Goal: Task Accomplishment & Management: Manage account settings

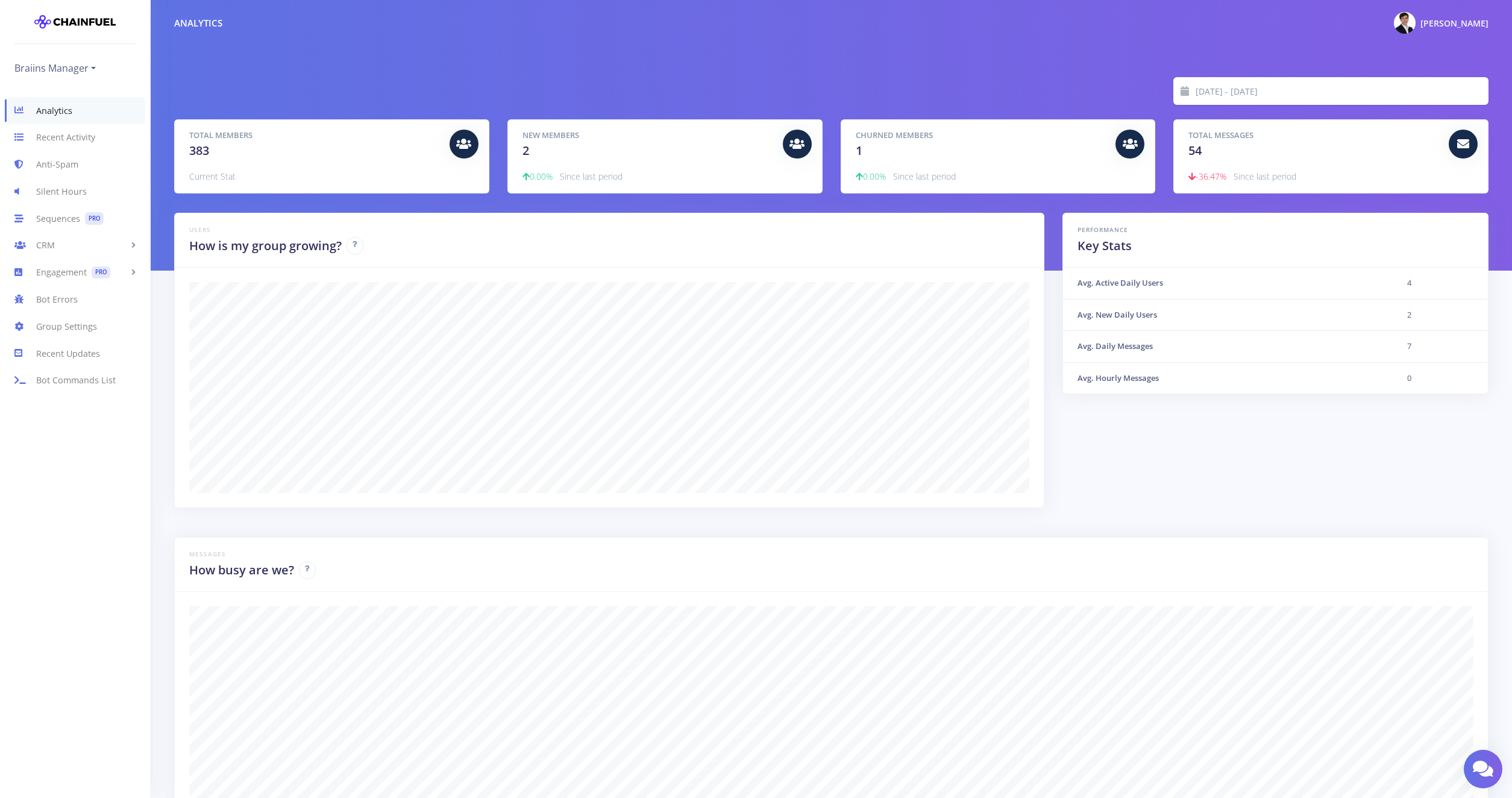
drag, startPoint x: 1001, startPoint y: 138, endPoint x: 1109, endPoint y: 122, distance: 109.2
click at [1121, 120] on div "Churned Members 1 0.00% Since last period" at bounding box center [998, 156] width 314 height 73
click at [1138, 129] on div "Churned Members 1 0.00% Since last period" at bounding box center [998, 156] width 314 height 73
click at [1130, 149] on icon at bounding box center [1129, 145] width 15 height 12
click at [259, 120] on div "Total Members 383 Current Stat" at bounding box center [332, 156] width 314 height 73
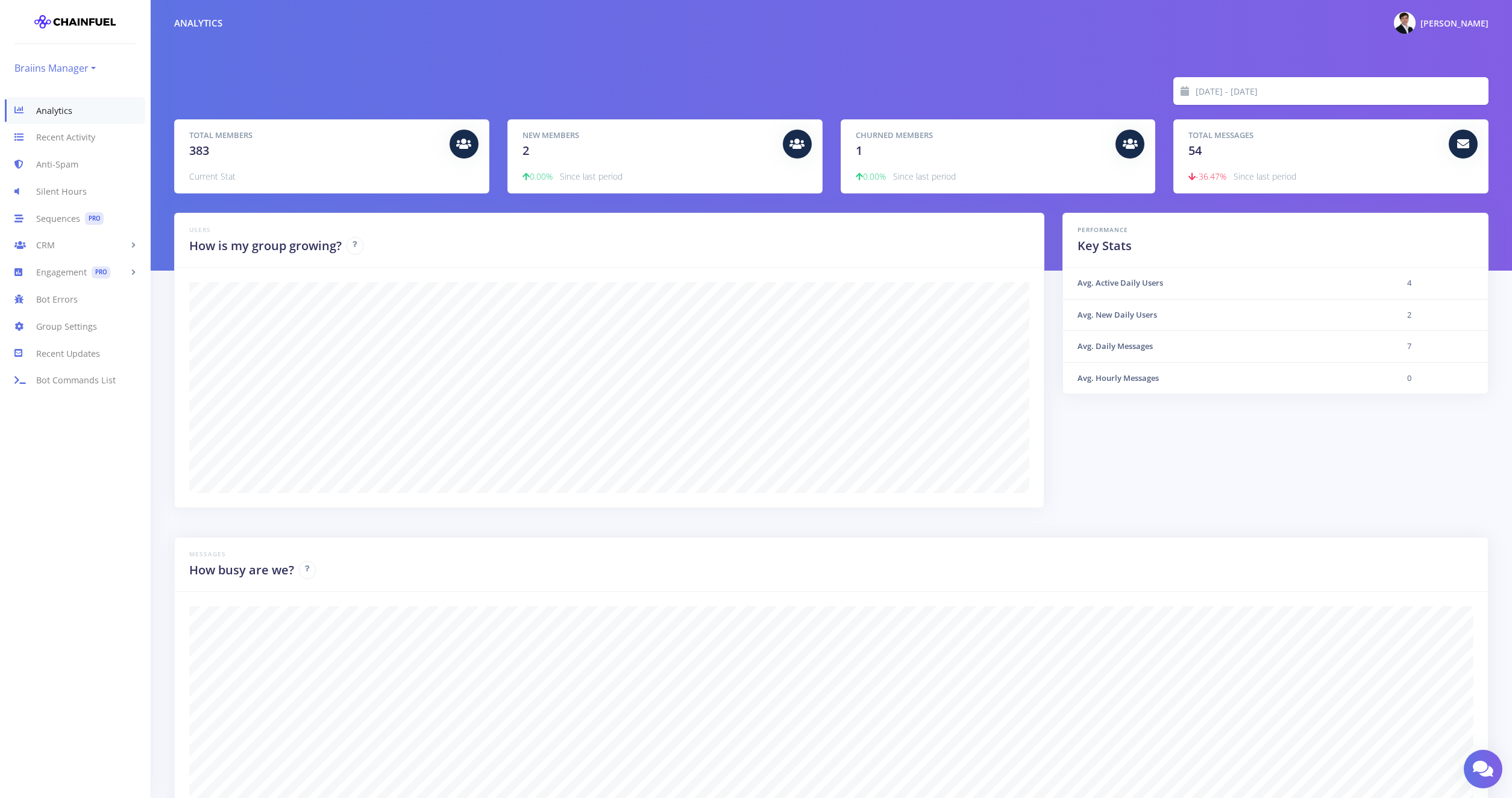
drag, startPoint x: 43, startPoint y: 67, endPoint x: 37, endPoint y: 66, distance: 6.1
click at [283, 106] on div "2025-09-10 - 2025-09-17 Total Members 383 Current Stat New Members 2 0.00% Sinc…" at bounding box center [831, 135] width 1314 height 117
drag, startPoint x: 20, startPoint y: 324, endPoint x: 19, endPoint y: 364, distance: 40.0
click at [19, 364] on link "Recent Updates" at bounding box center [75, 354] width 150 height 27
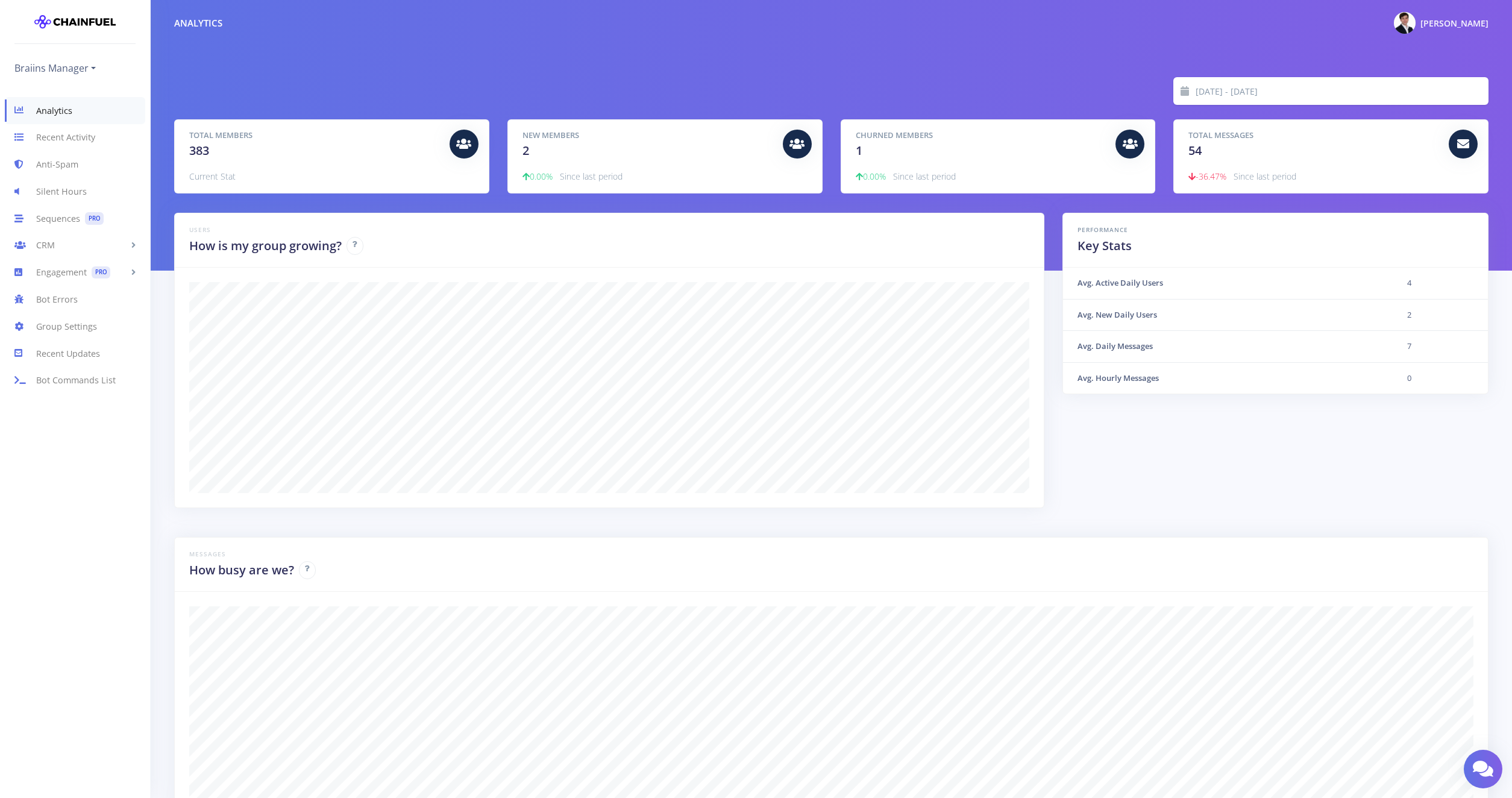
scroll to position [211, 1284]
click at [47, 275] on link "Engagement PRO" at bounding box center [75, 273] width 150 height 27
click at [48, 246] on link "CRM" at bounding box center [75, 246] width 150 height 27
click at [65, 143] on link "Recent Activity" at bounding box center [75, 138] width 150 height 27
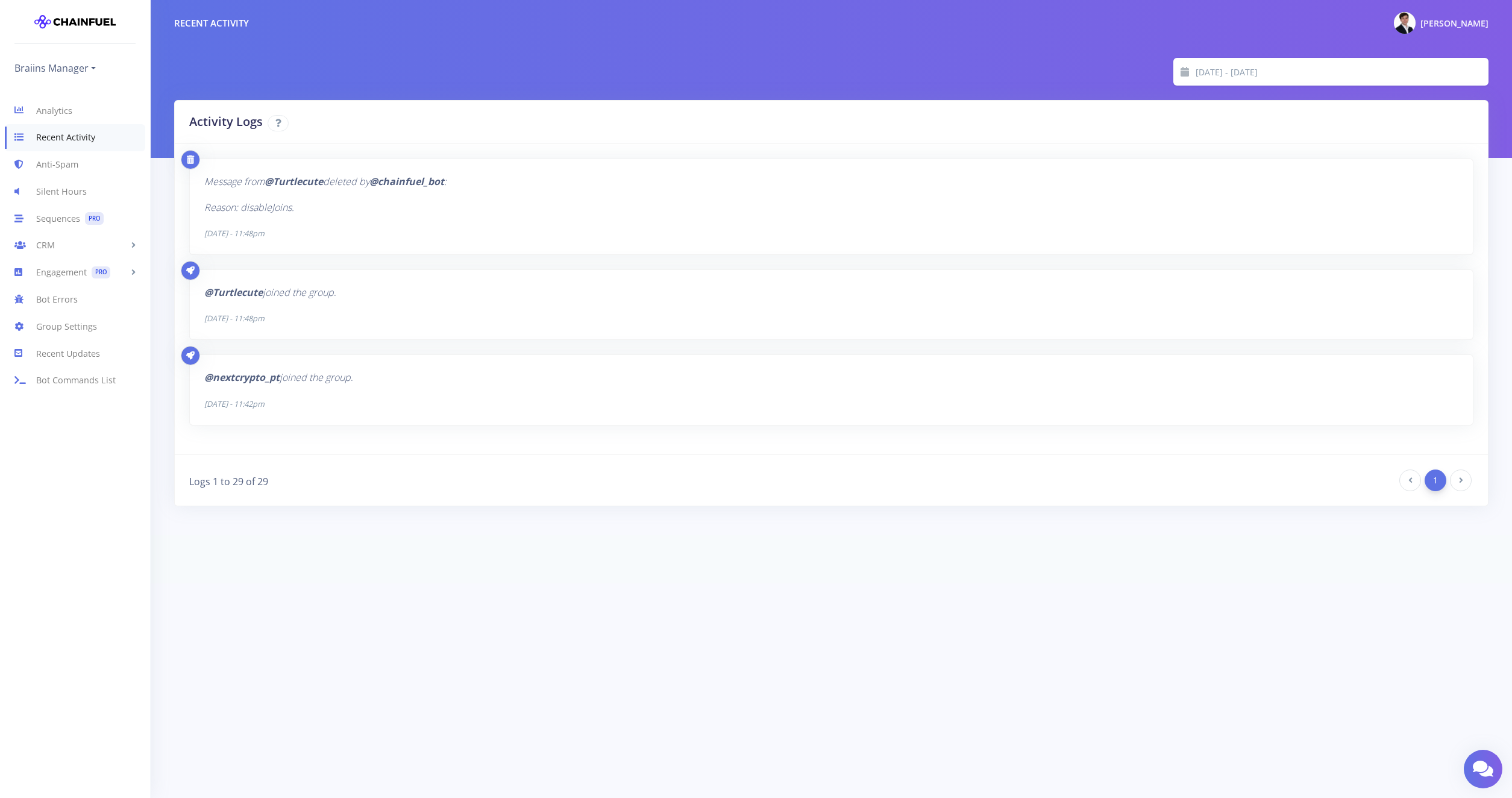
click at [242, 214] on icon "Reason: disableJoins." at bounding box center [249, 207] width 90 height 13
click at [64, 195] on link "Silent Hours" at bounding box center [75, 191] width 150 height 27
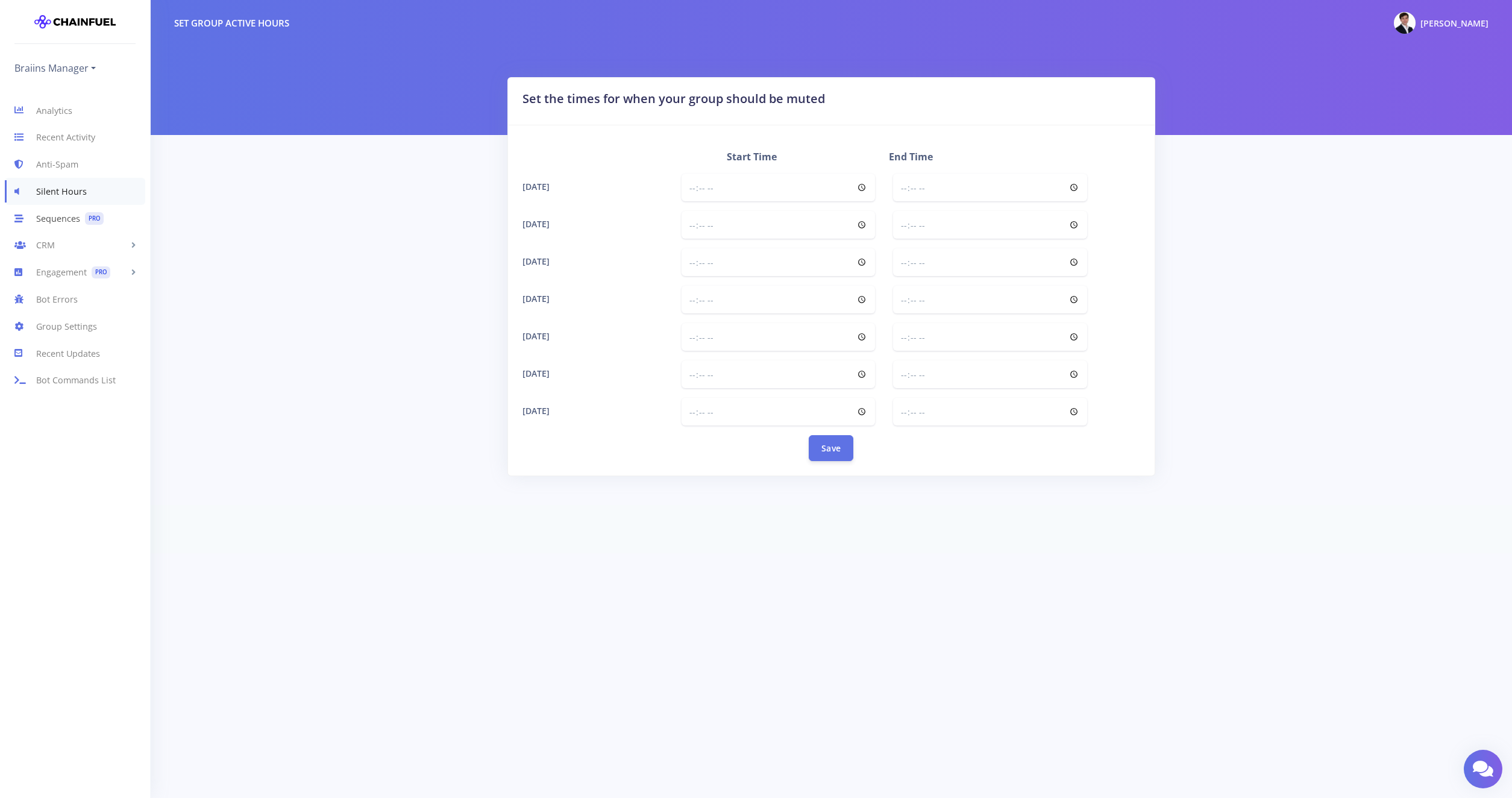
click at [52, 221] on link "Sequences PRO" at bounding box center [75, 218] width 150 height 27
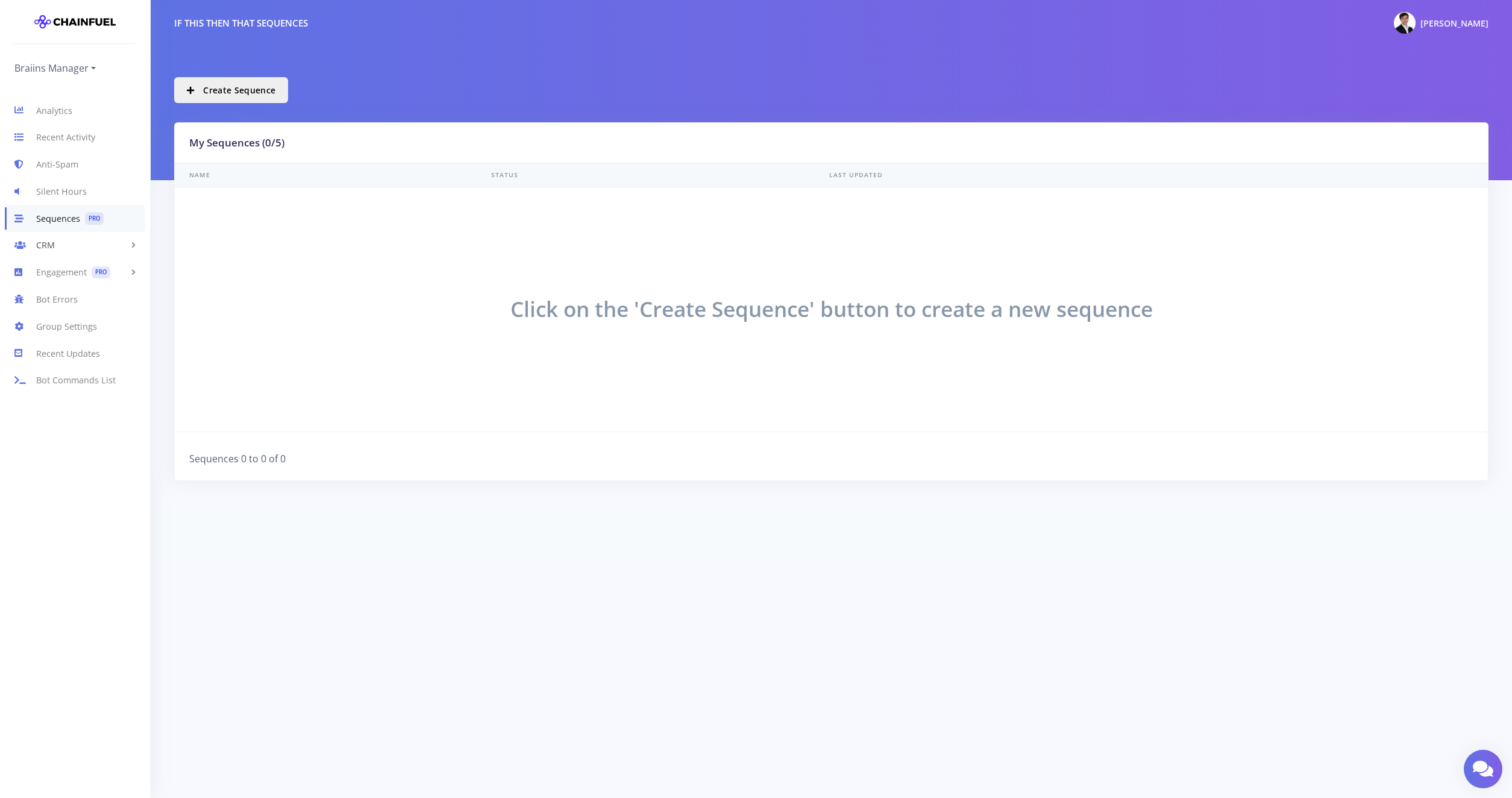
click at [48, 250] on link "CRM" at bounding box center [75, 246] width 150 height 27
click at [78, 421] on link "Group Settings" at bounding box center [75, 423] width 150 height 27
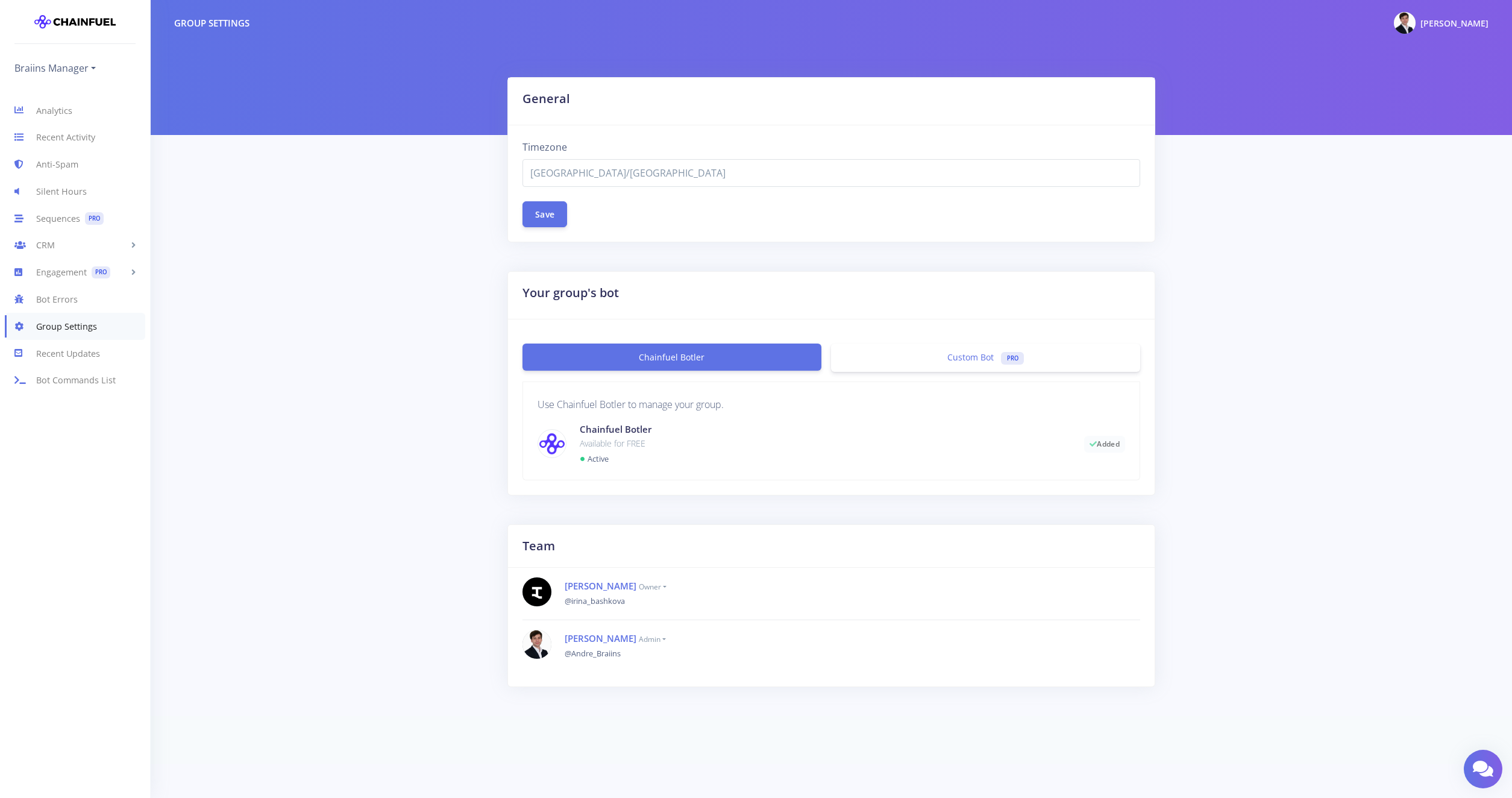
click at [588, 179] on span "[GEOGRAPHIC_DATA]/[GEOGRAPHIC_DATA]" at bounding box center [832, 172] width 603 height 15
type input "uni"
type input "texas"
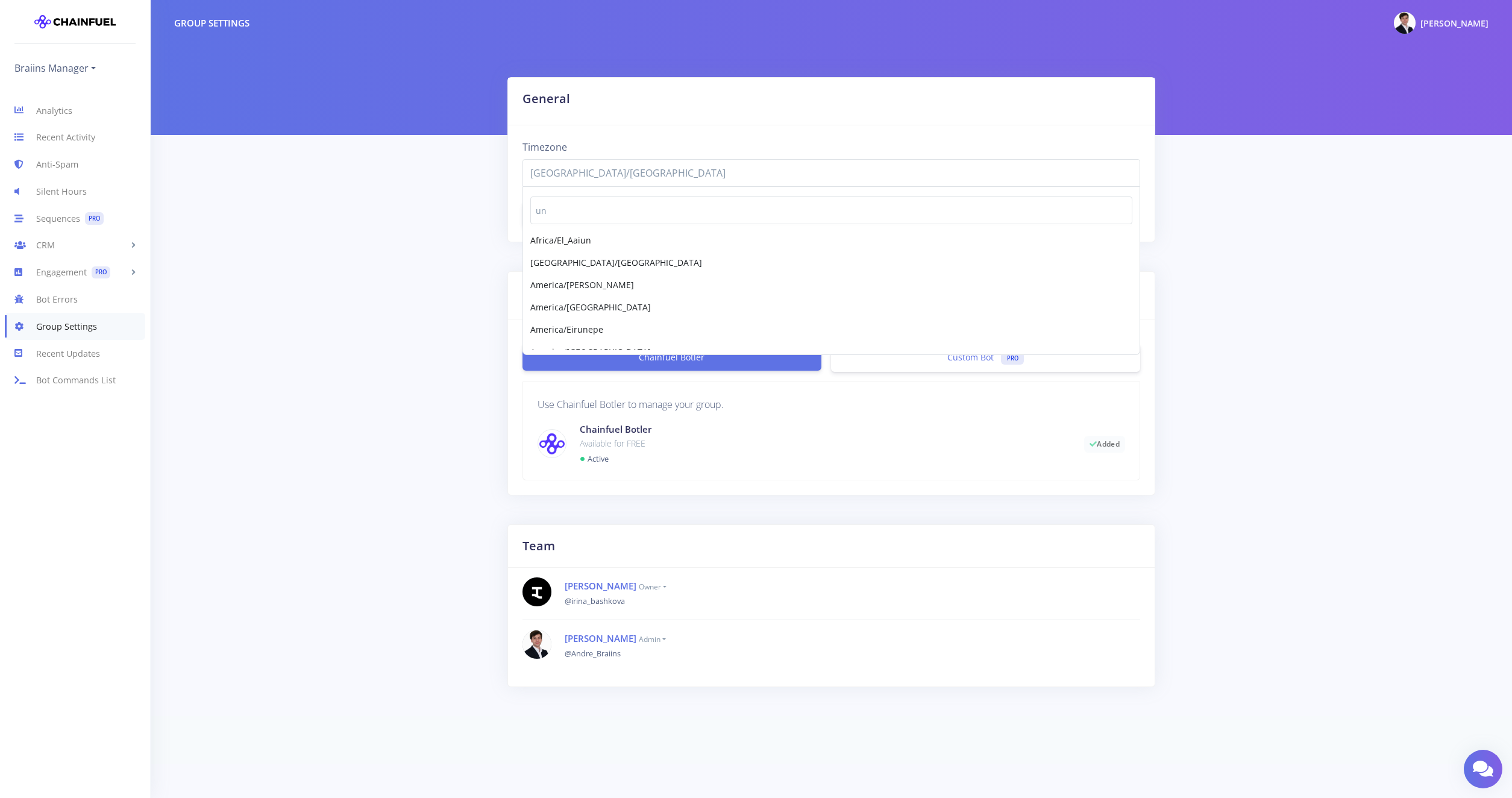
type input "u"
type input "new"
type input "d"
drag, startPoint x: 598, startPoint y: 209, endPoint x: 392, endPoint y: 207, distance: 206.0
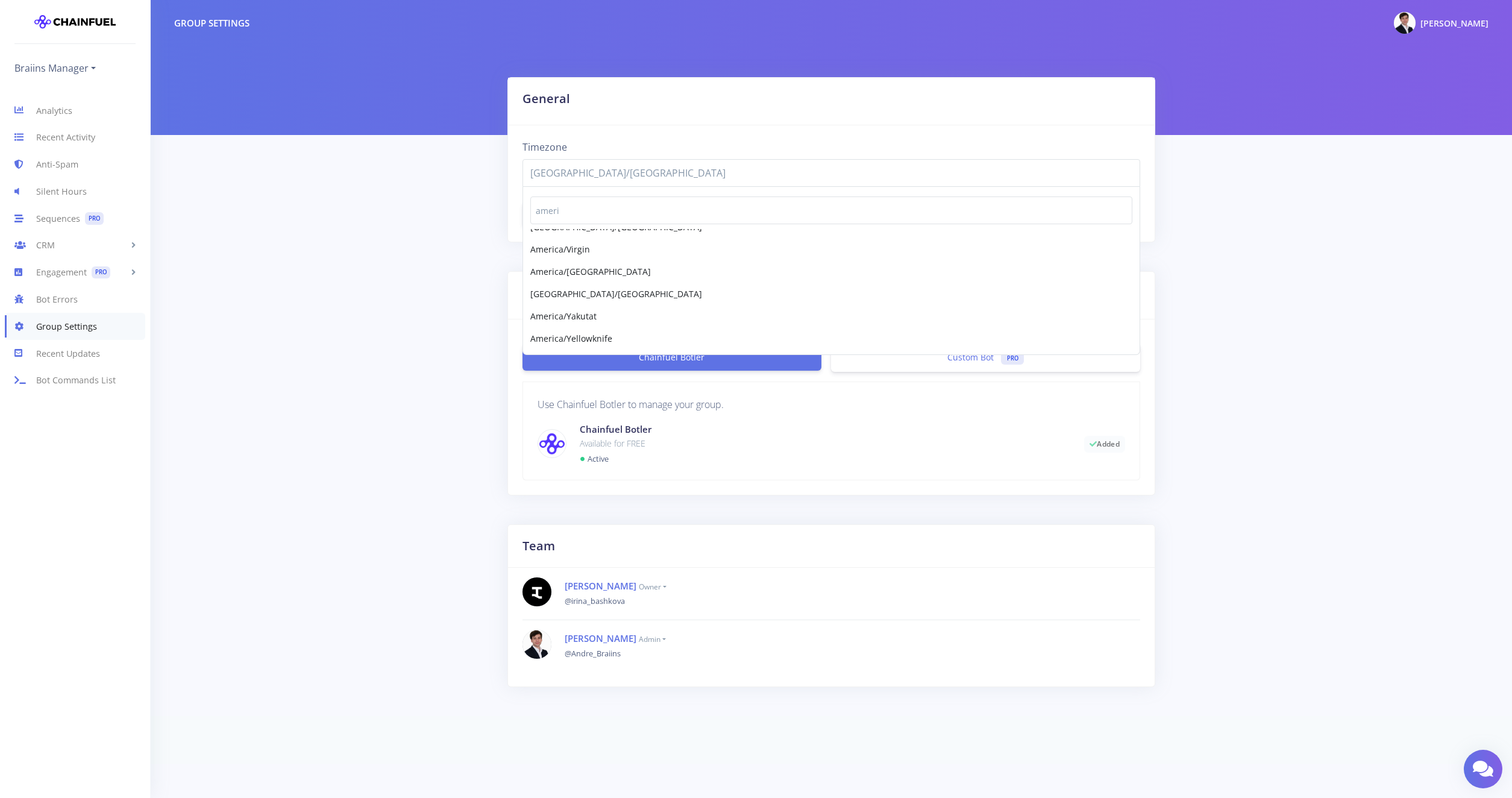
click at [530, 207] on input "ameri" at bounding box center [832, 211] width 603 height 28
type input "east"
select select "US/Eastern"
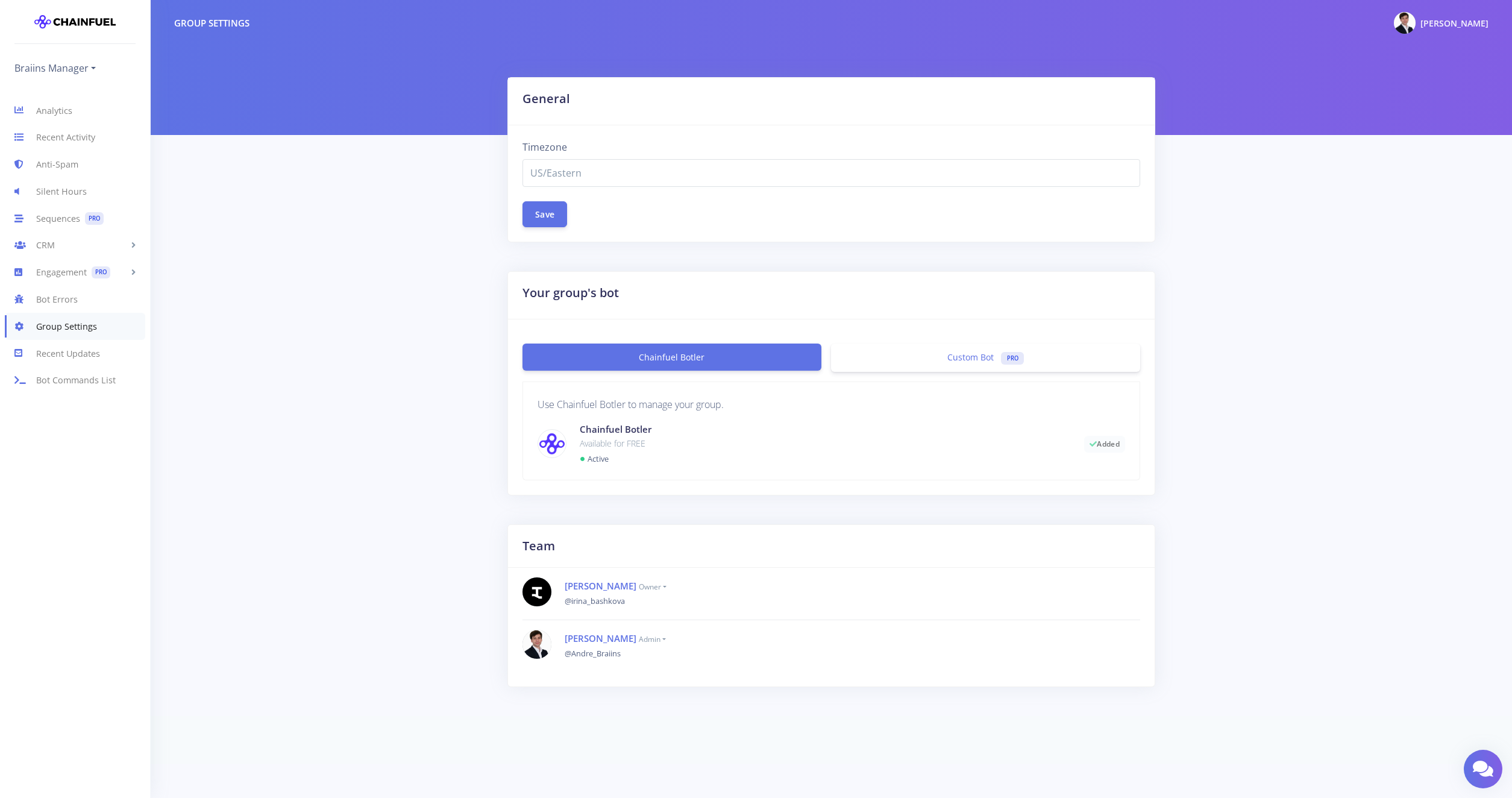
click at [602, 171] on span "US/Eastern" at bounding box center [832, 172] width 603 height 15
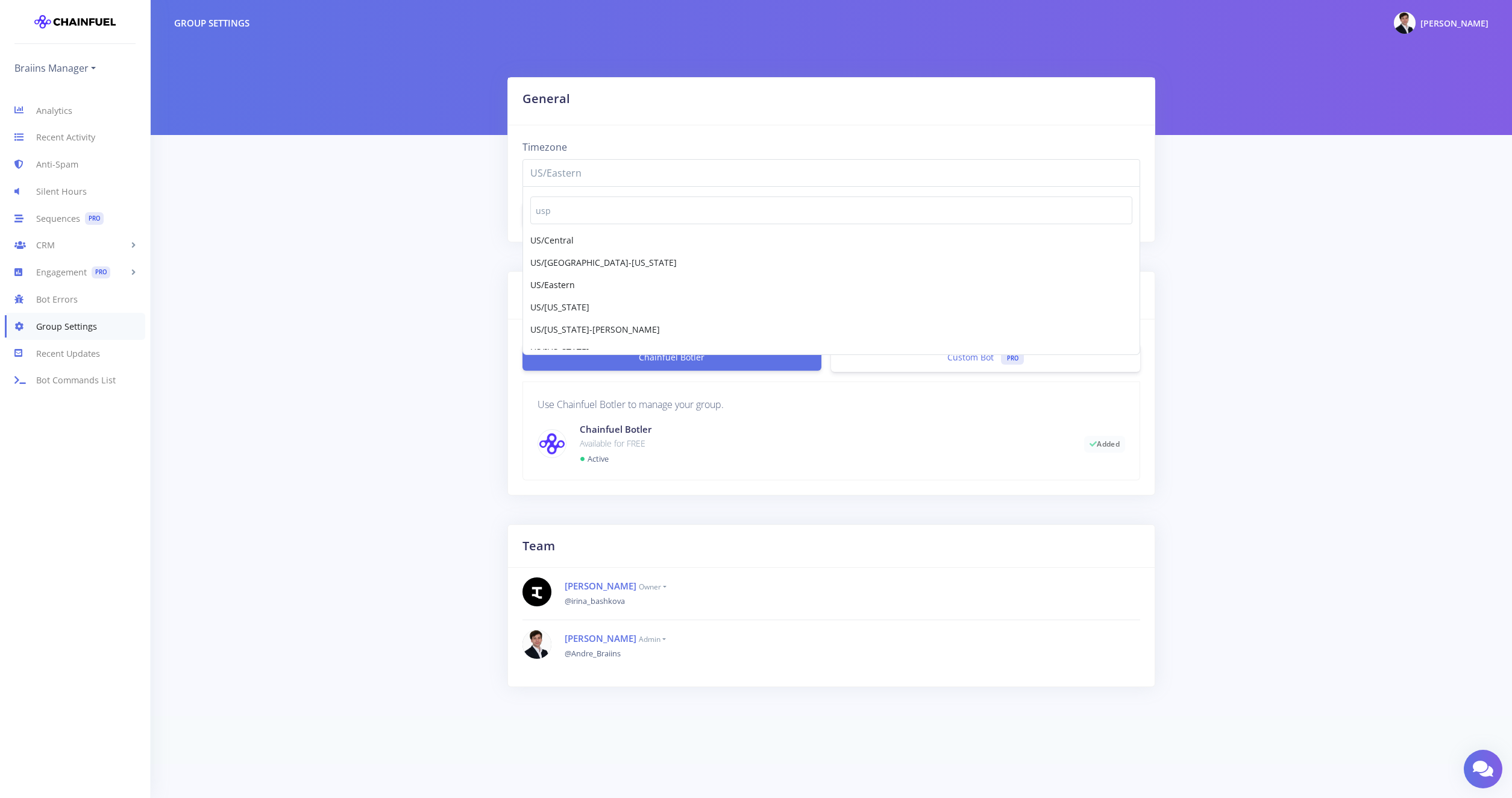
scroll to position [0, 0]
type input "u"
type input "paci"
select select "US/Pacific"
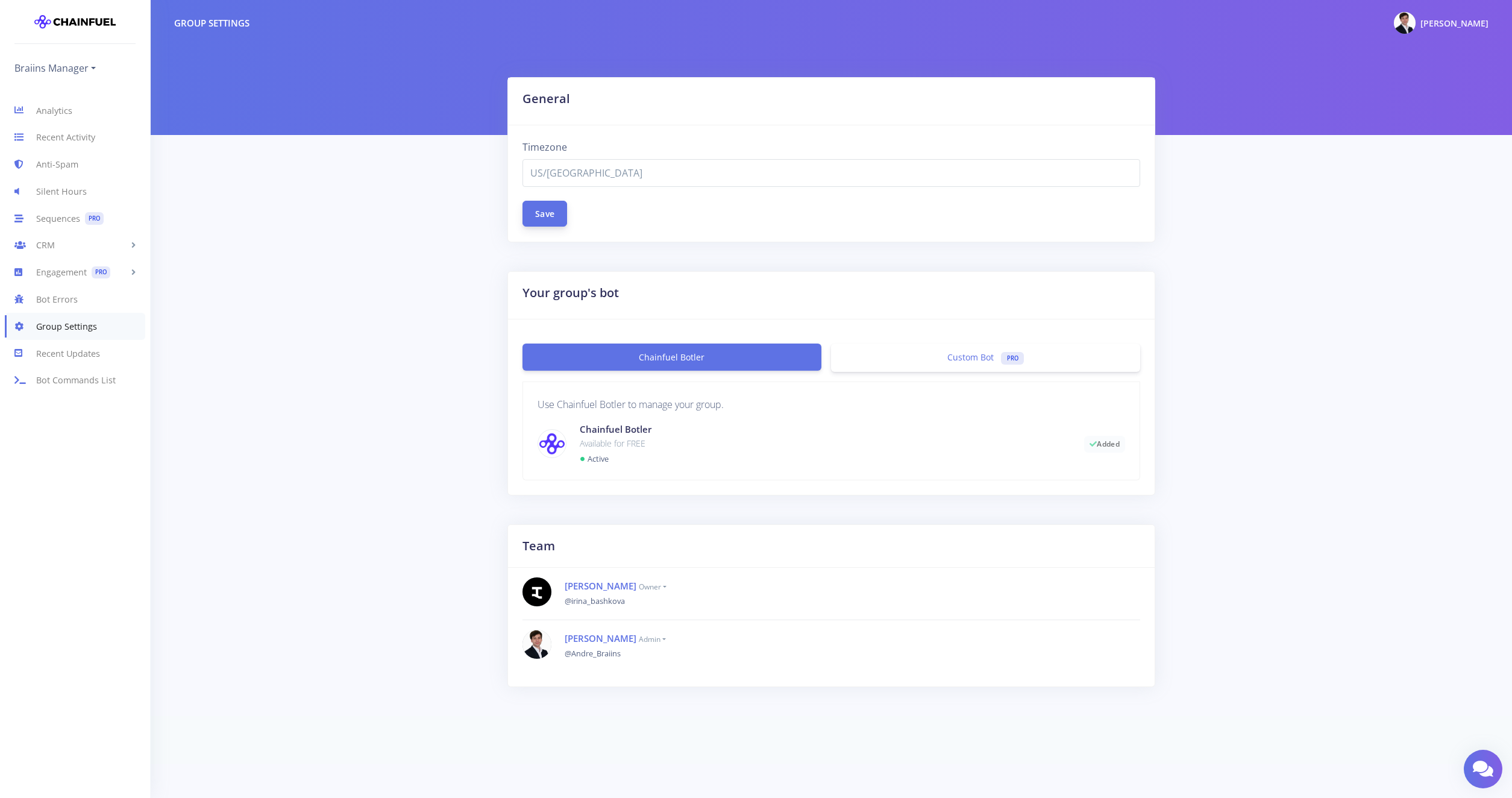
click at [550, 208] on button "Save" at bounding box center [544, 213] width 44 height 26
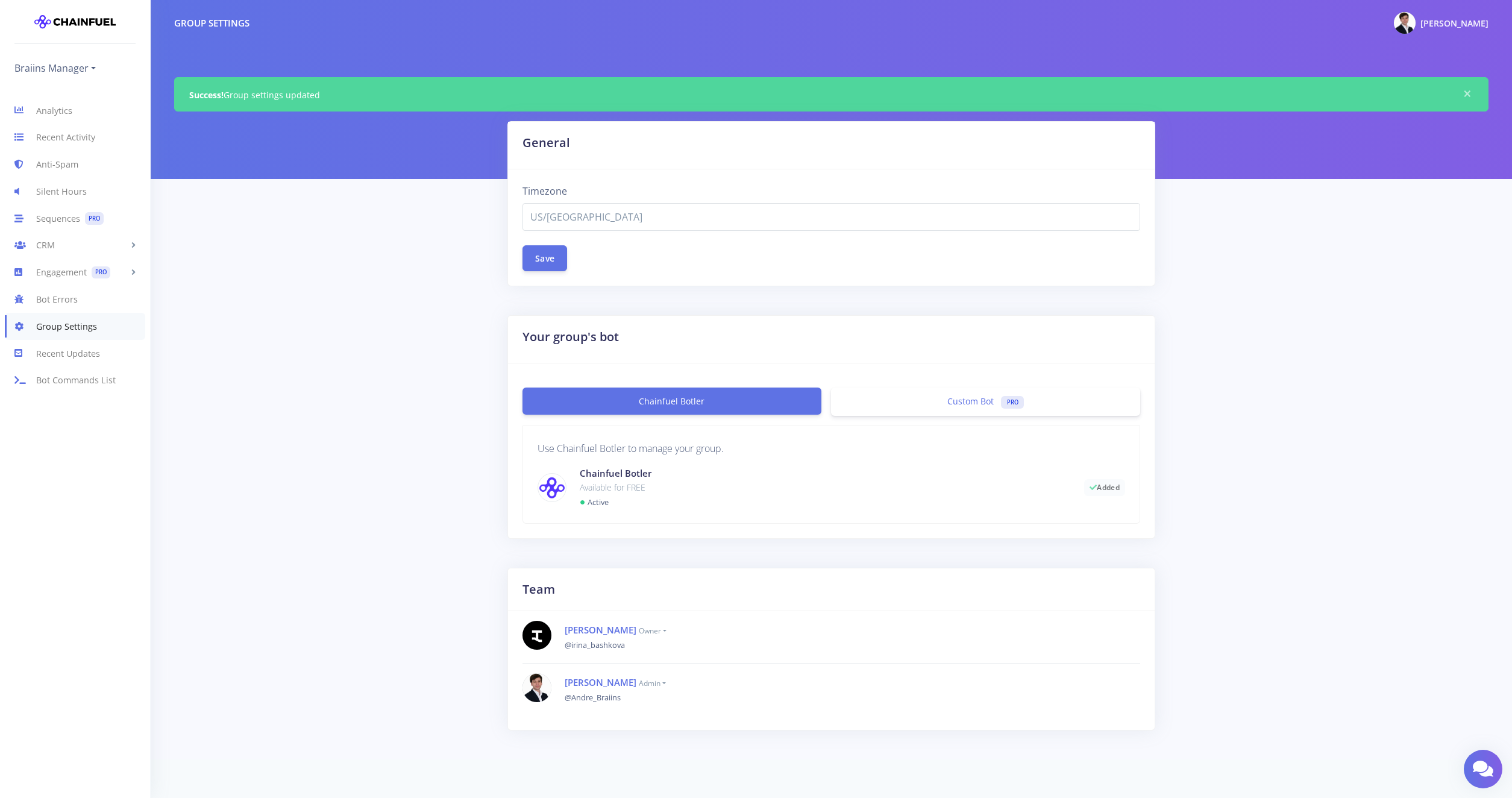
select select "US/[GEOGRAPHIC_DATA]"
click at [596, 217] on span "US/[GEOGRAPHIC_DATA]" at bounding box center [832, 217] width 603 height 15
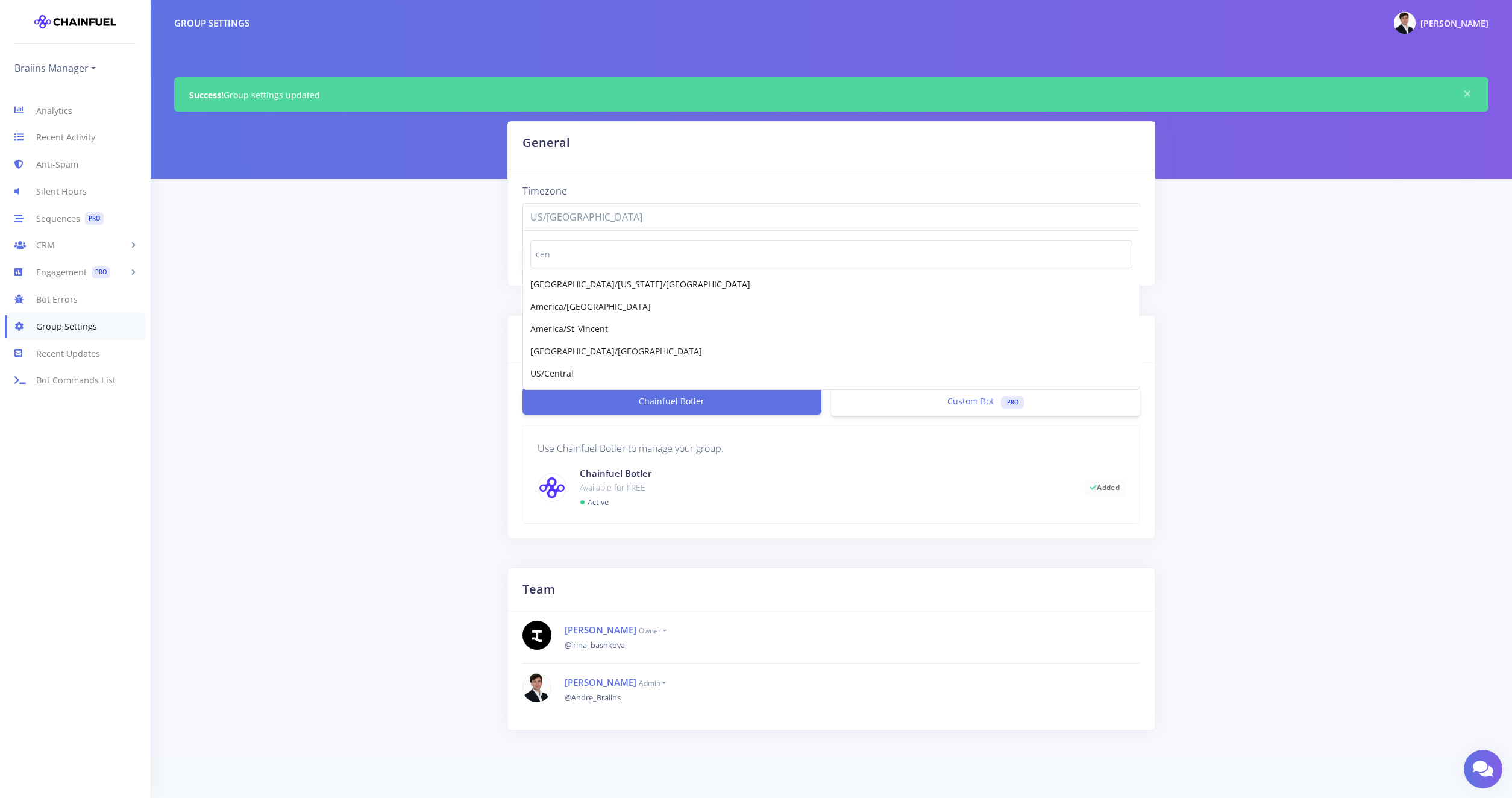
type input "cent"
select select "US/Central"
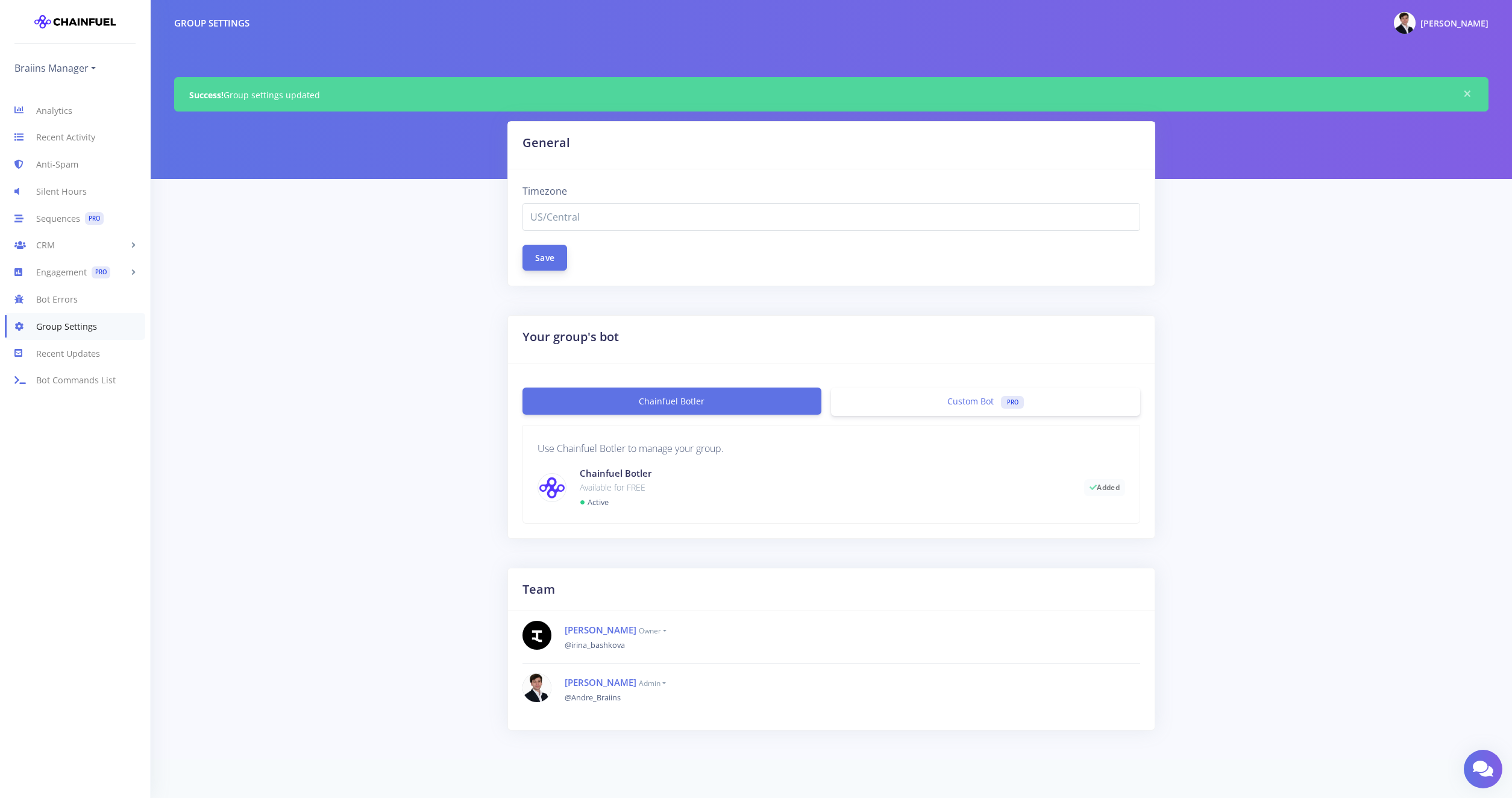
click at [547, 261] on button "Save" at bounding box center [544, 257] width 44 height 26
select select "US/Central"
click at [55, 109] on link "Analytics" at bounding box center [75, 110] width 150 height 27
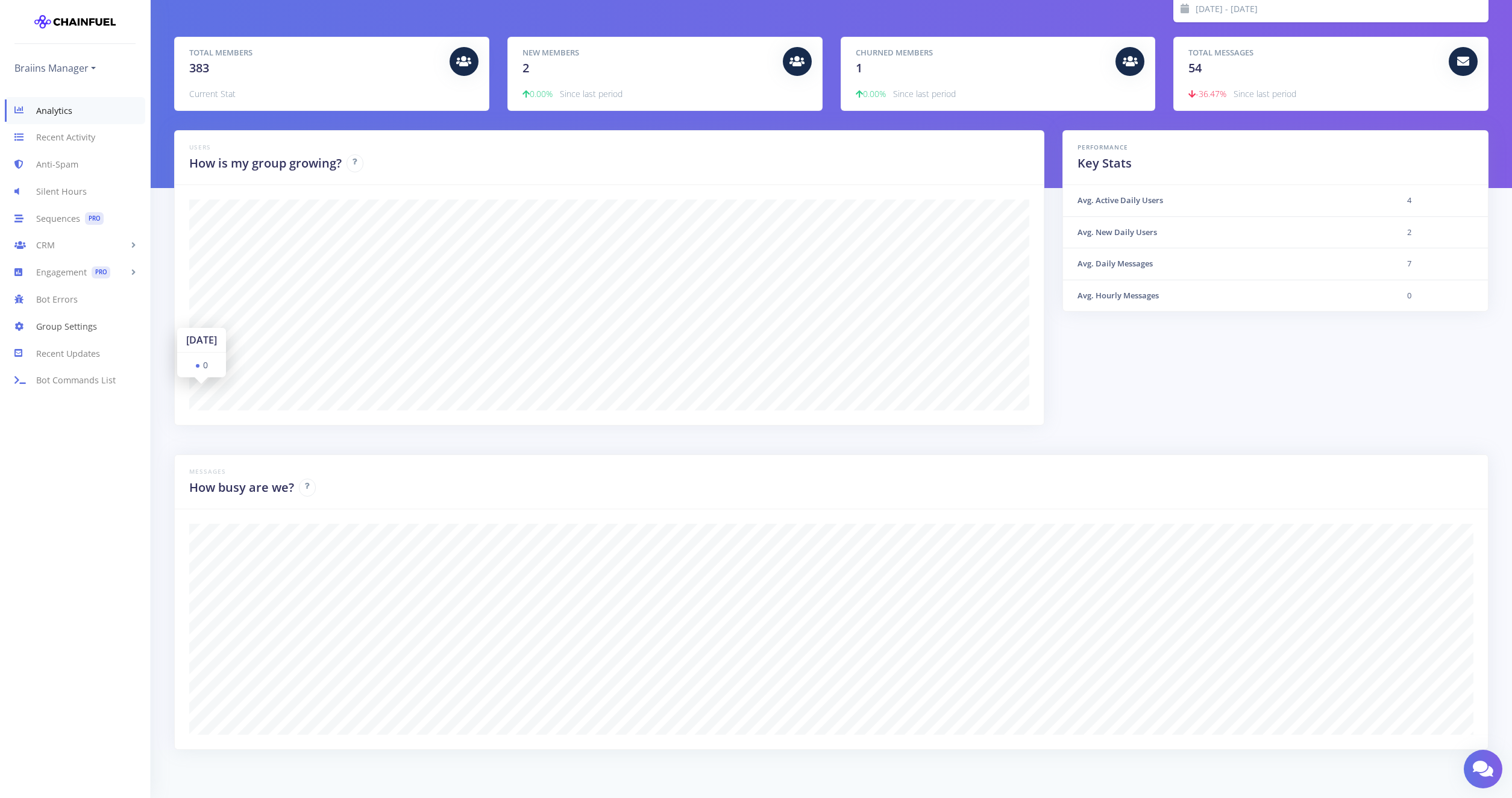
scroll to position [21, 0]
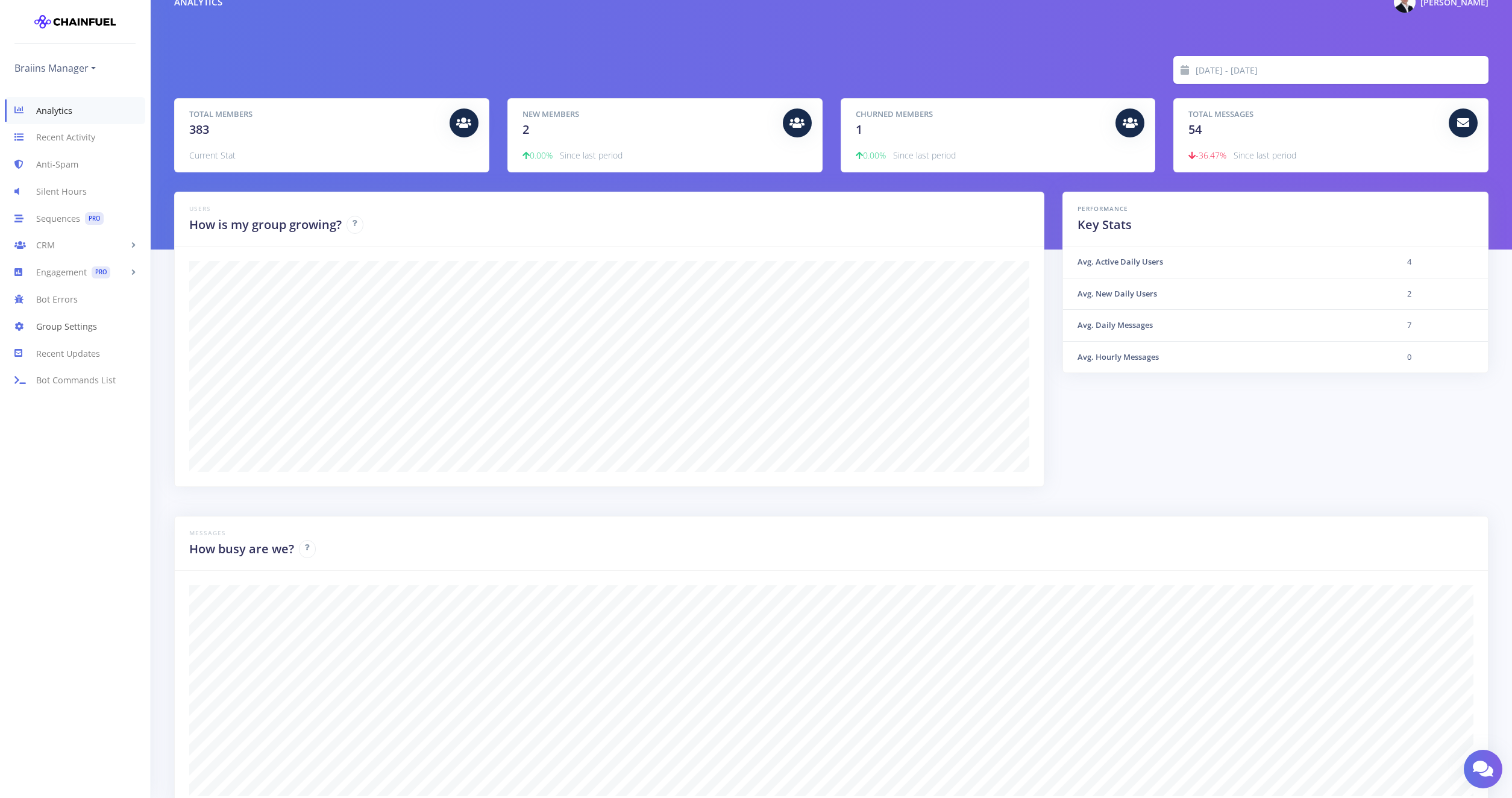
click at [47, 328] on link "Group Settings" at bounding box center [75, 326] width 150 height 27
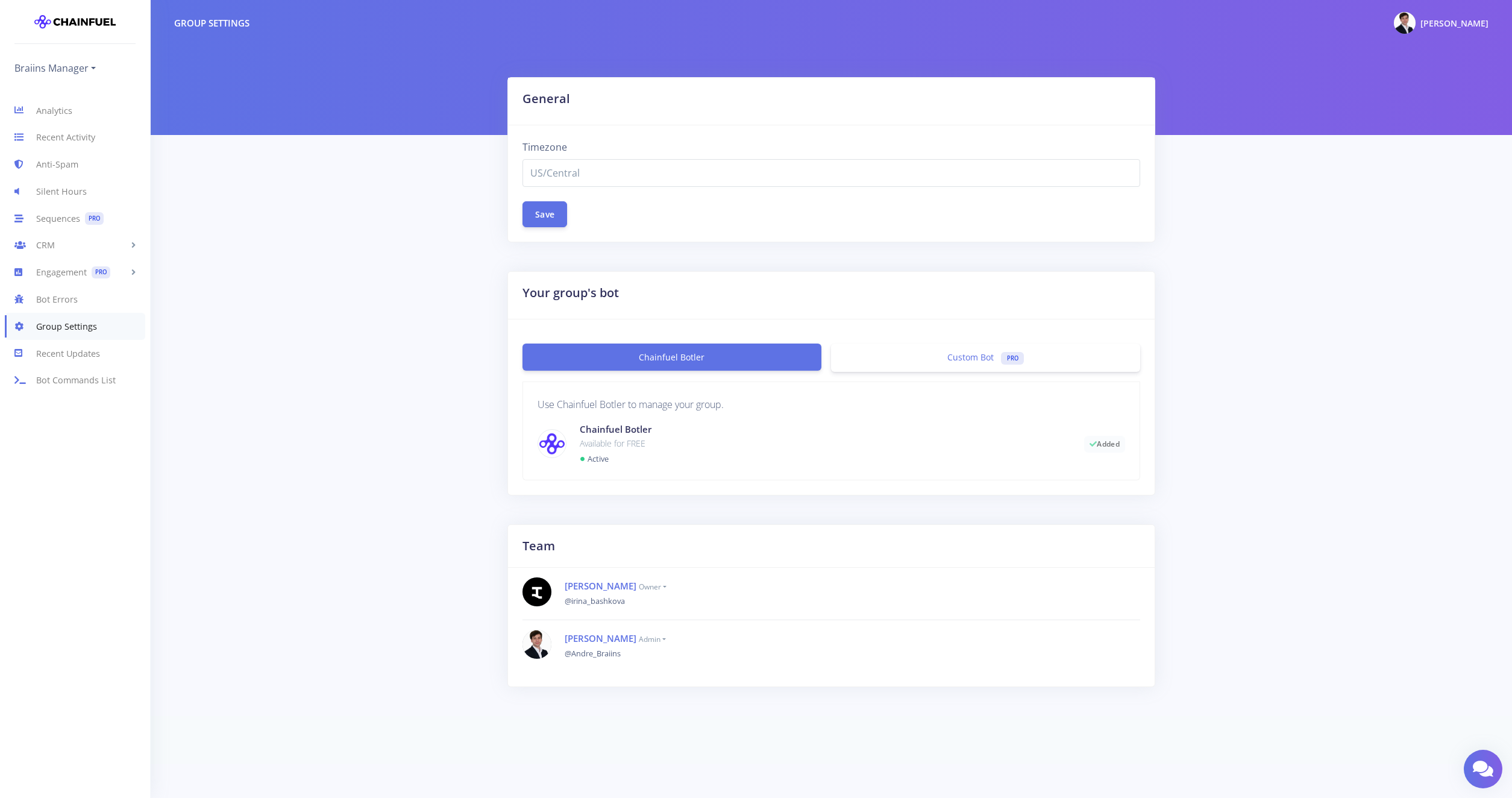
select select "US/Central"
click at [633, 190] on div "Timezone Africa/Abidjan Africa/Accra Africa/Addis_Ababa Africa/Algiers Africa/A…" at bounding box center [831, 183] width 647 height 117
drag, startPoint x: 642, startPoint y: 160, endPoint x: 642, endPoint y: 114, distance: 46.0
click at [642, 119] on form "General Timezone Africa/Abidjan Africa/Accra Africa/Addis_Ababa Africa/Algiers …" at bounding box center [831, 159] width 648 height 166
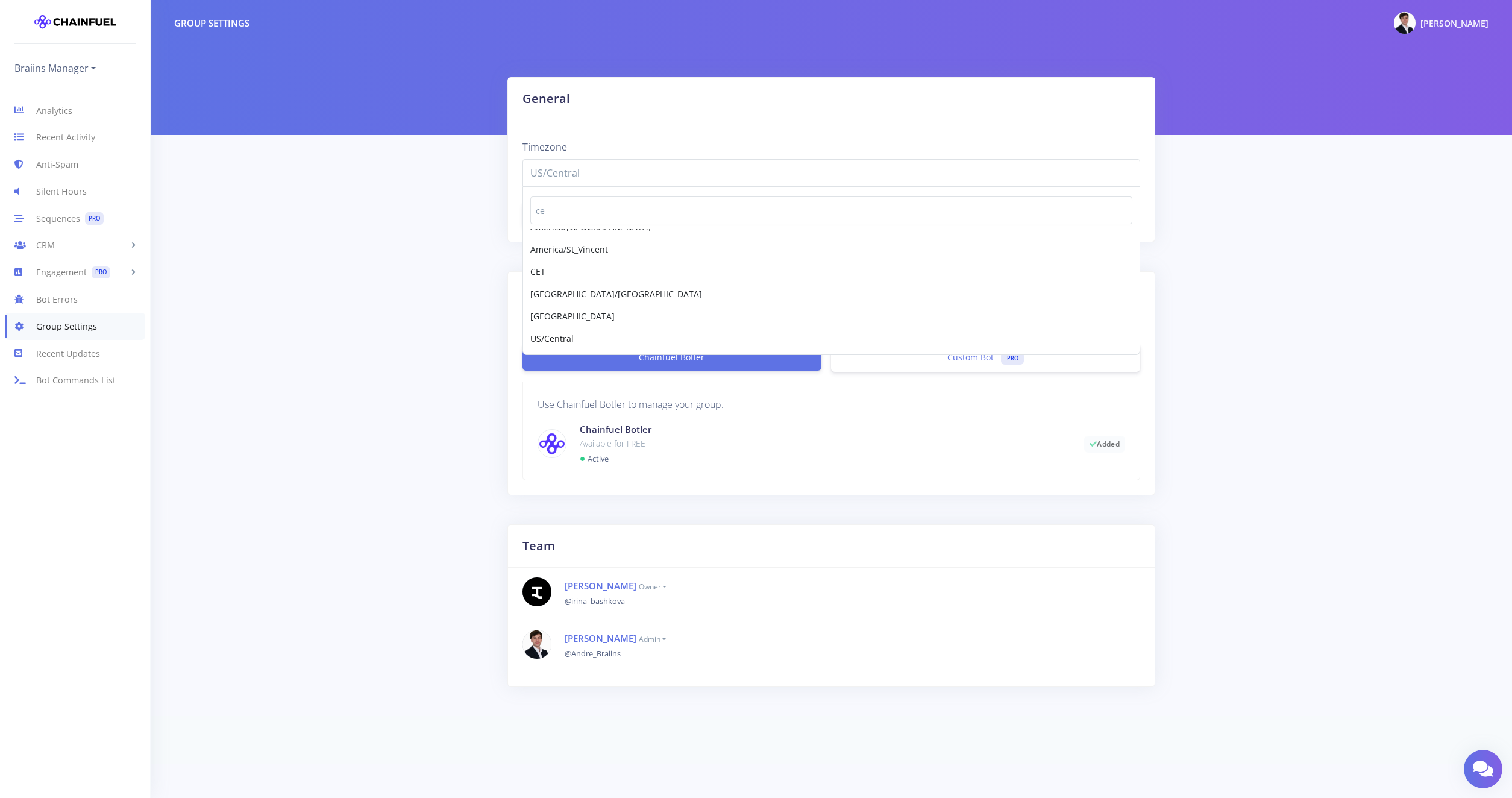
type input "c"
type input "eu"
type input "pra"
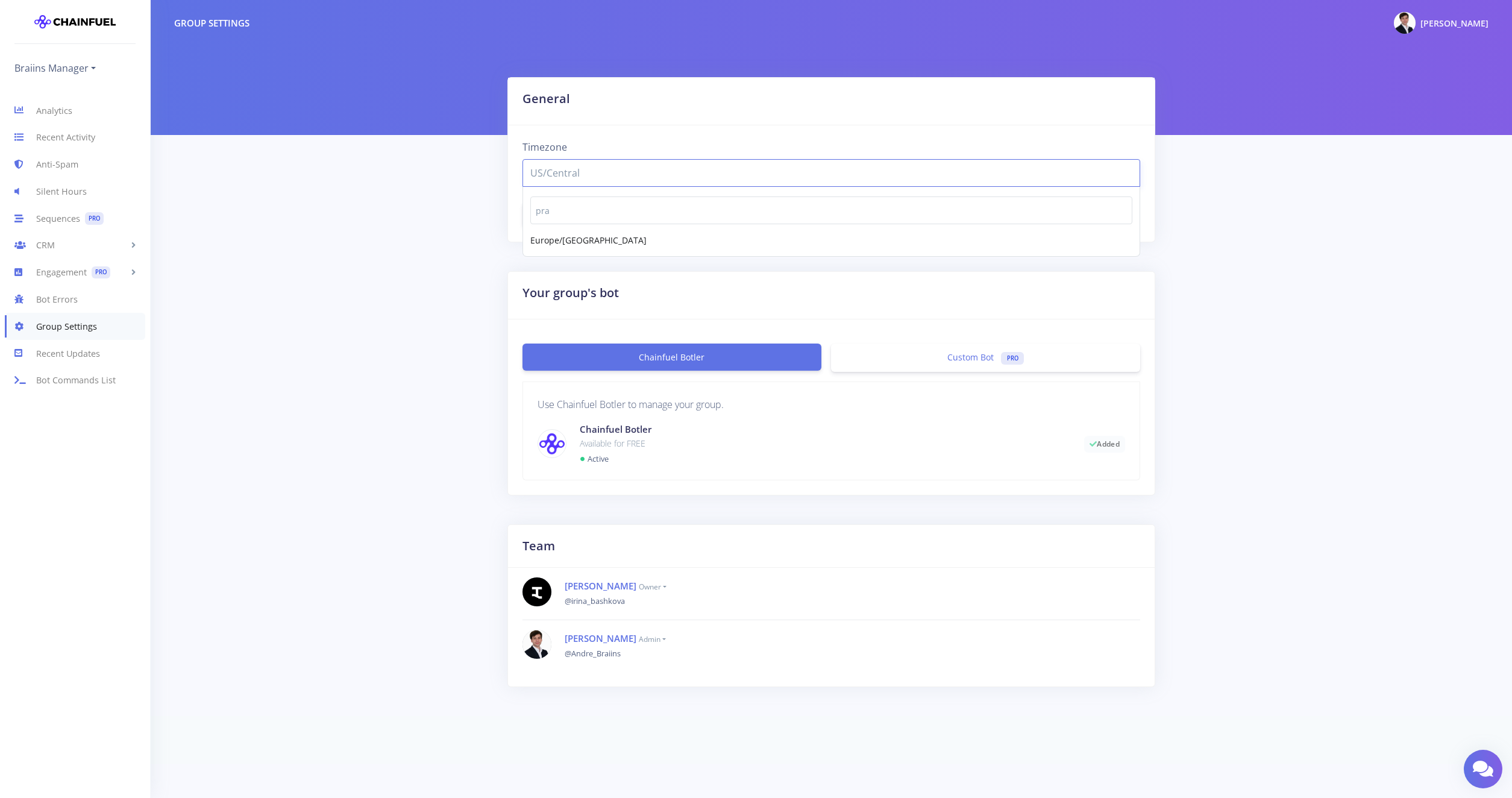
select select "Europe/Prague"
click at [552, 213] on button "Save" at bounding box center [544, 213] width 44 height 26
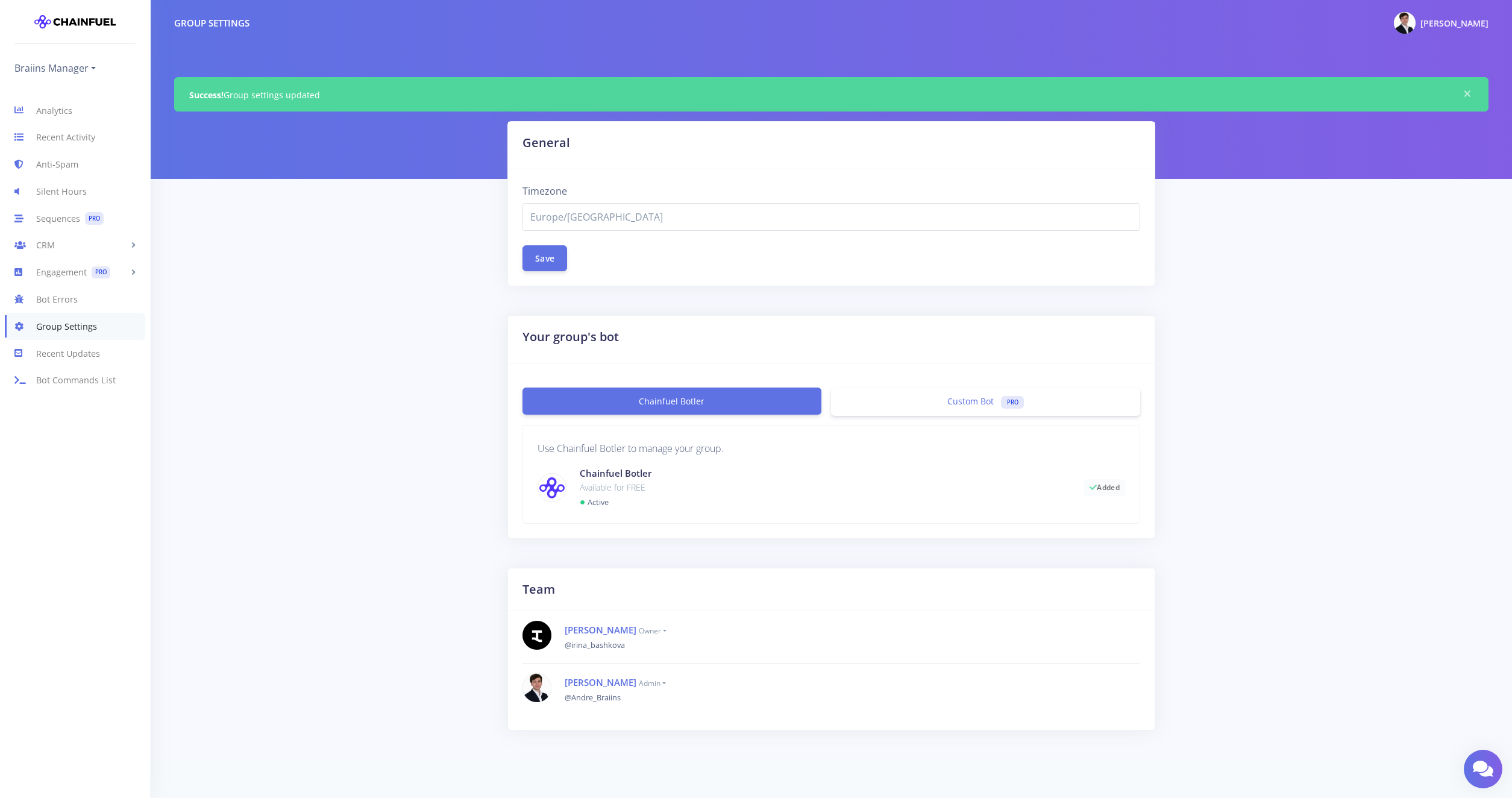
select select "Europe/[GEOGRAPHIC_DATA]"
click at [92, 119] on link "Analytics" at bounding box center [75, 110] width 150 height 27
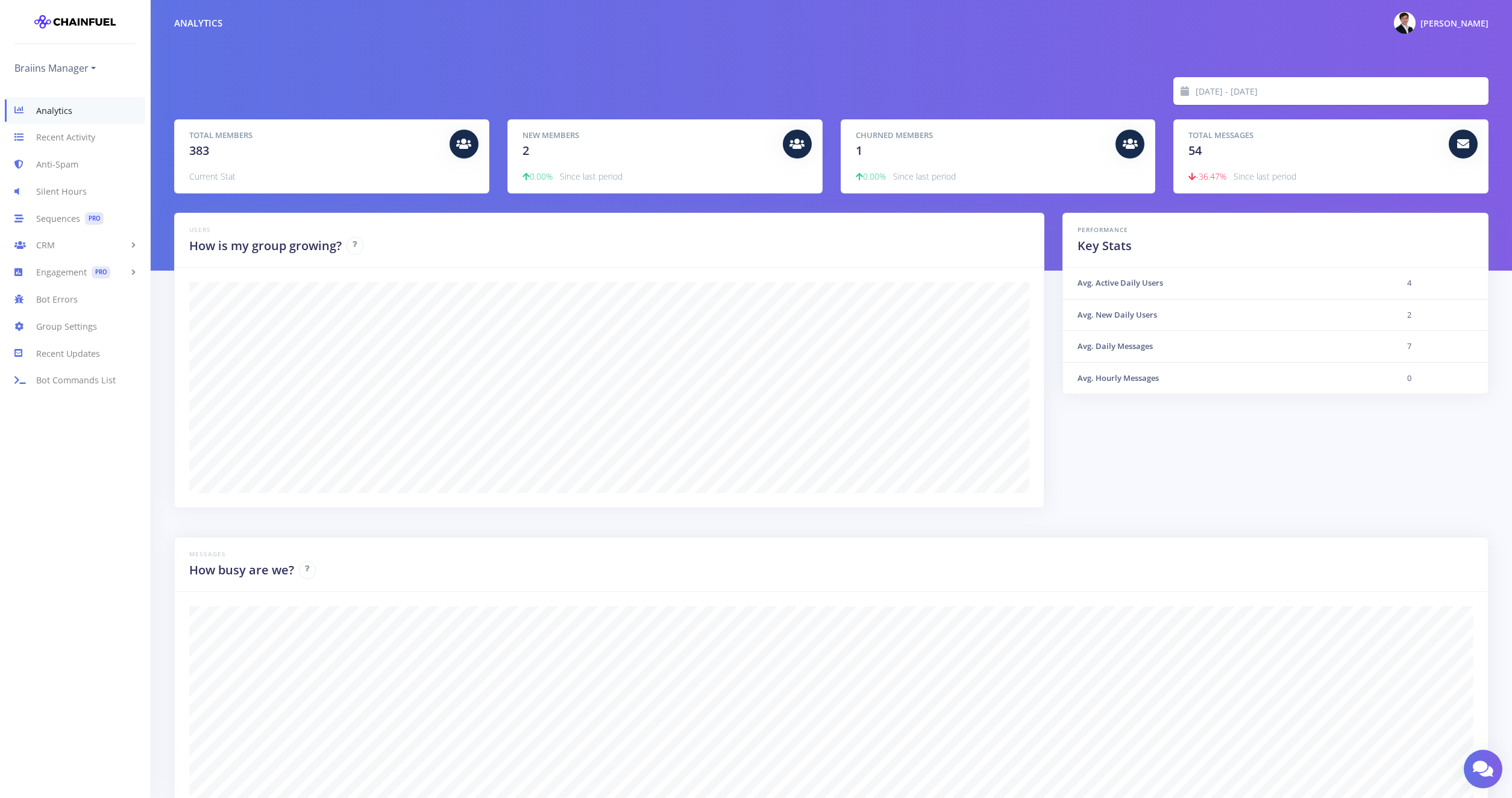
scroll to position [82, 0]
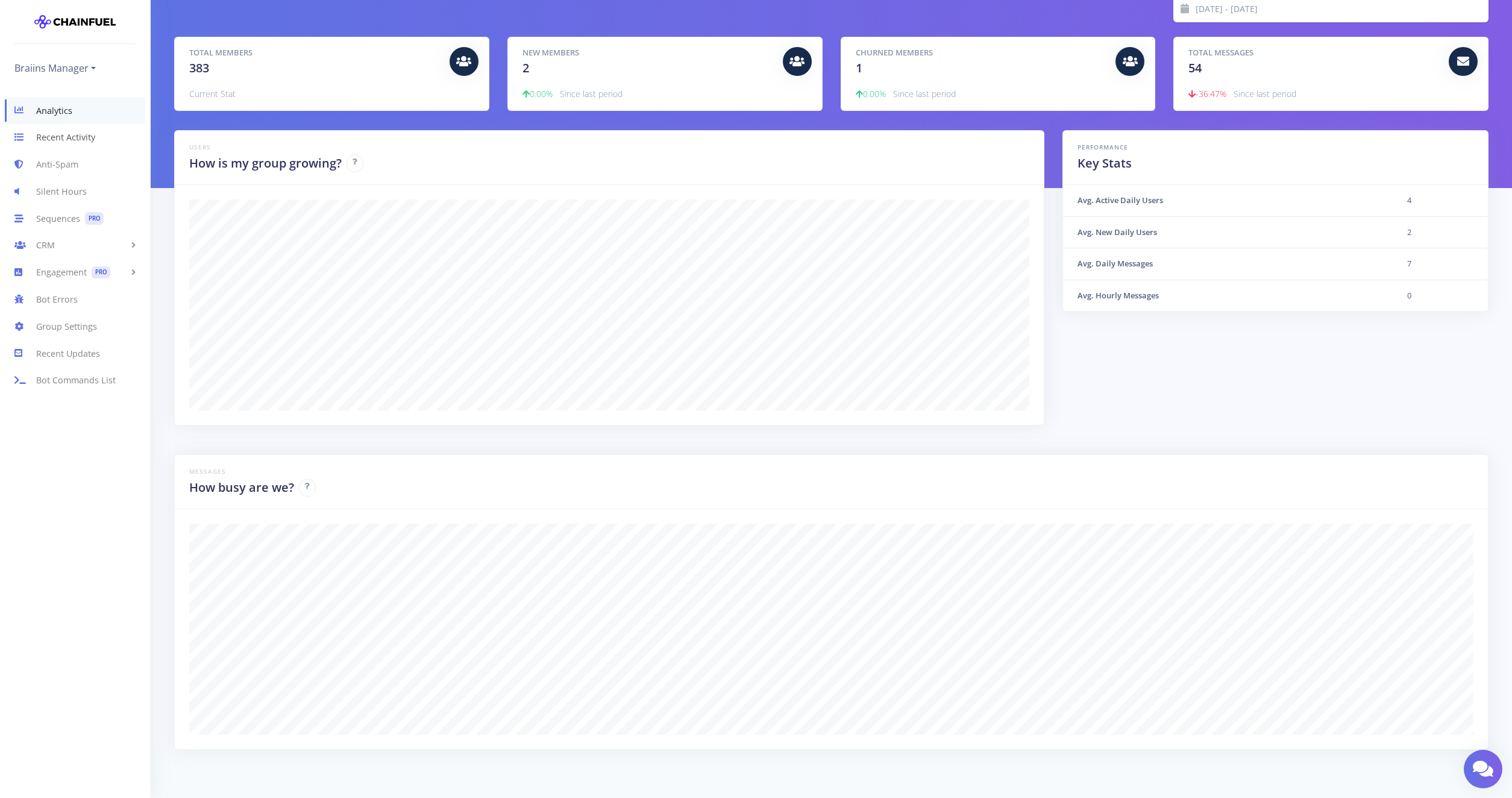
click at [77, 145] on link "Recent Activity" at bounding box center [75, 138] width 150 height 27
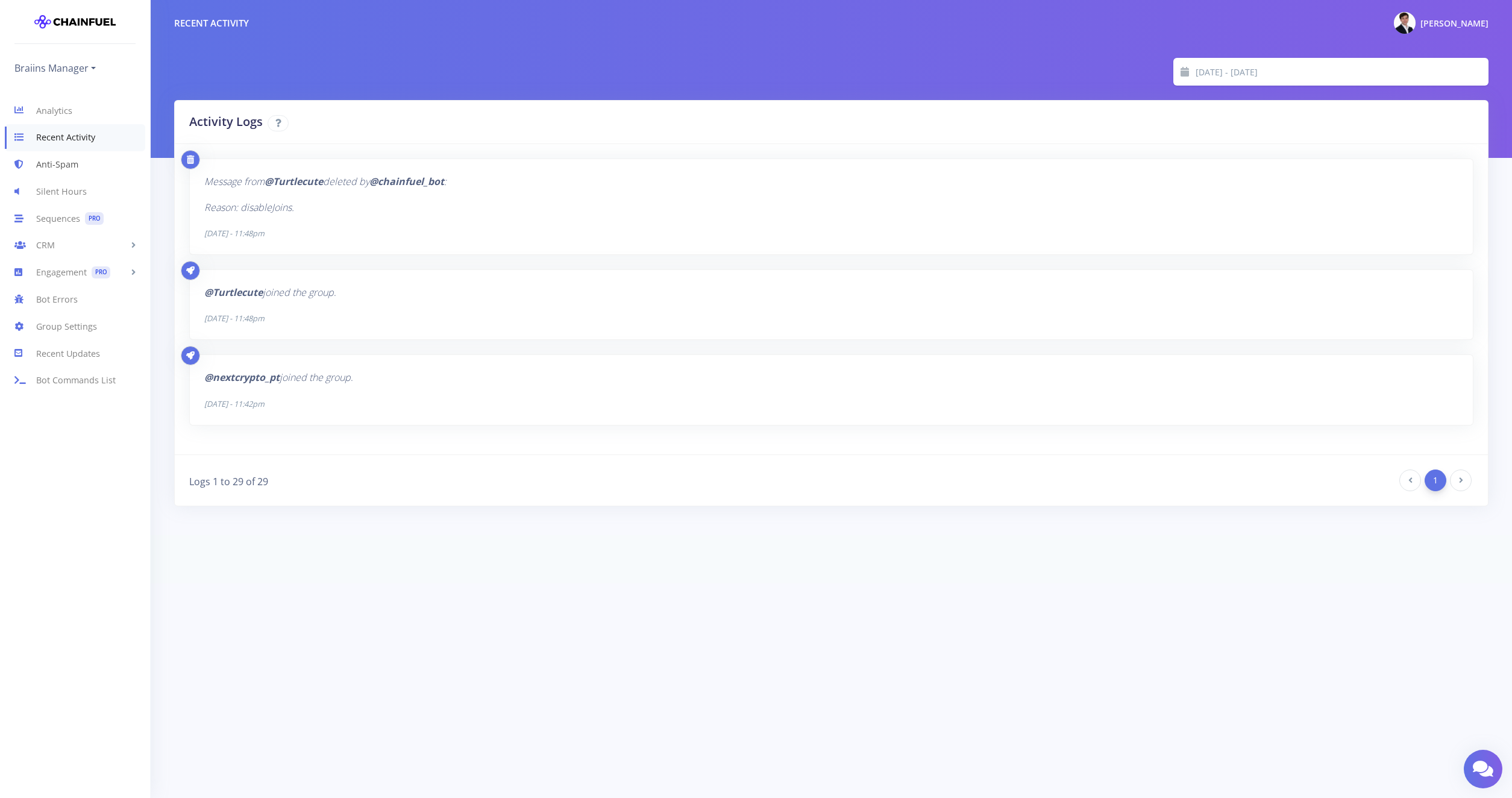
click at [70, 170] on link "Anti-Spam" at bounding box center [75, 165] width 150 height 27
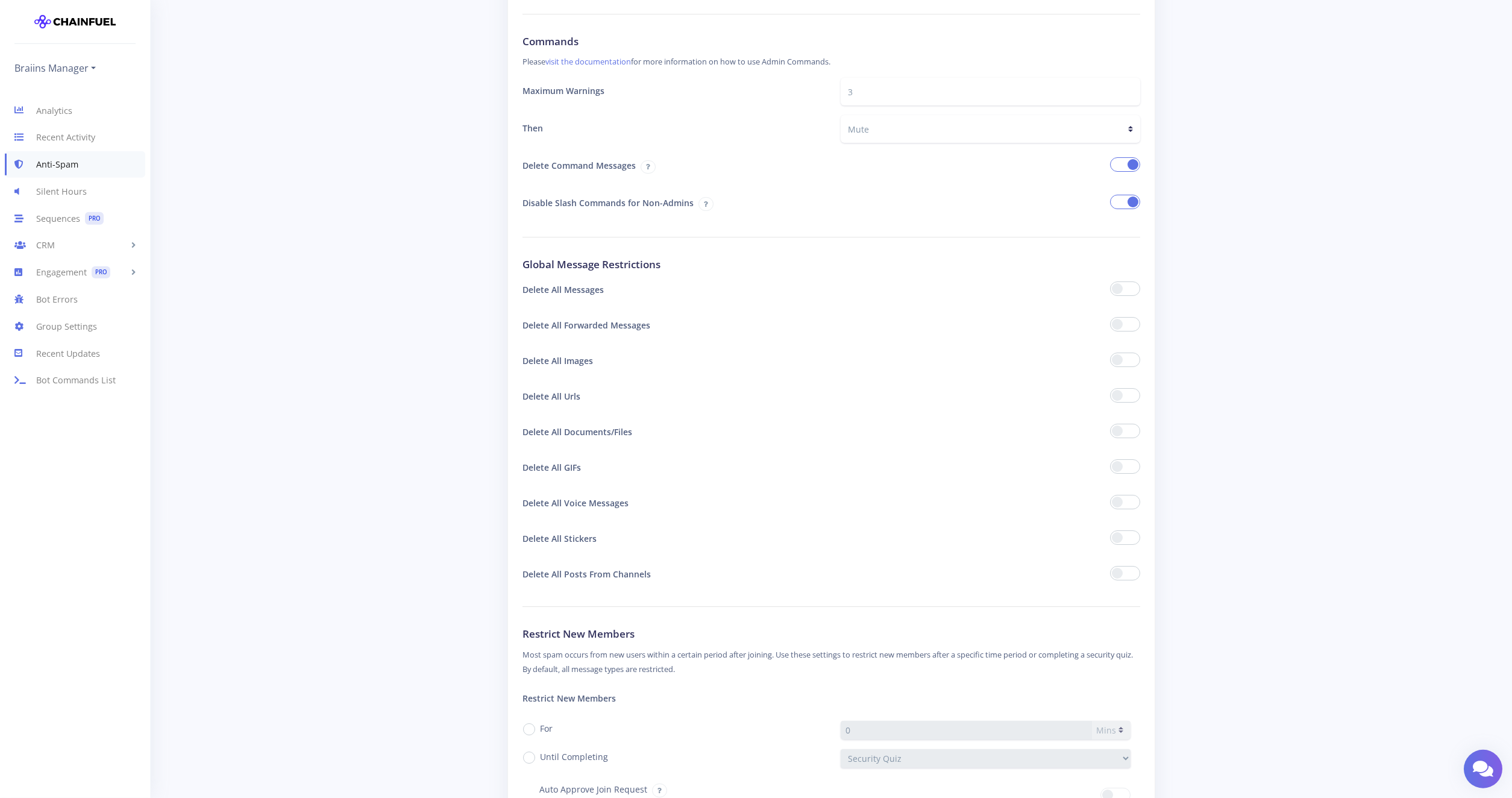
scroll to position [552, 0]
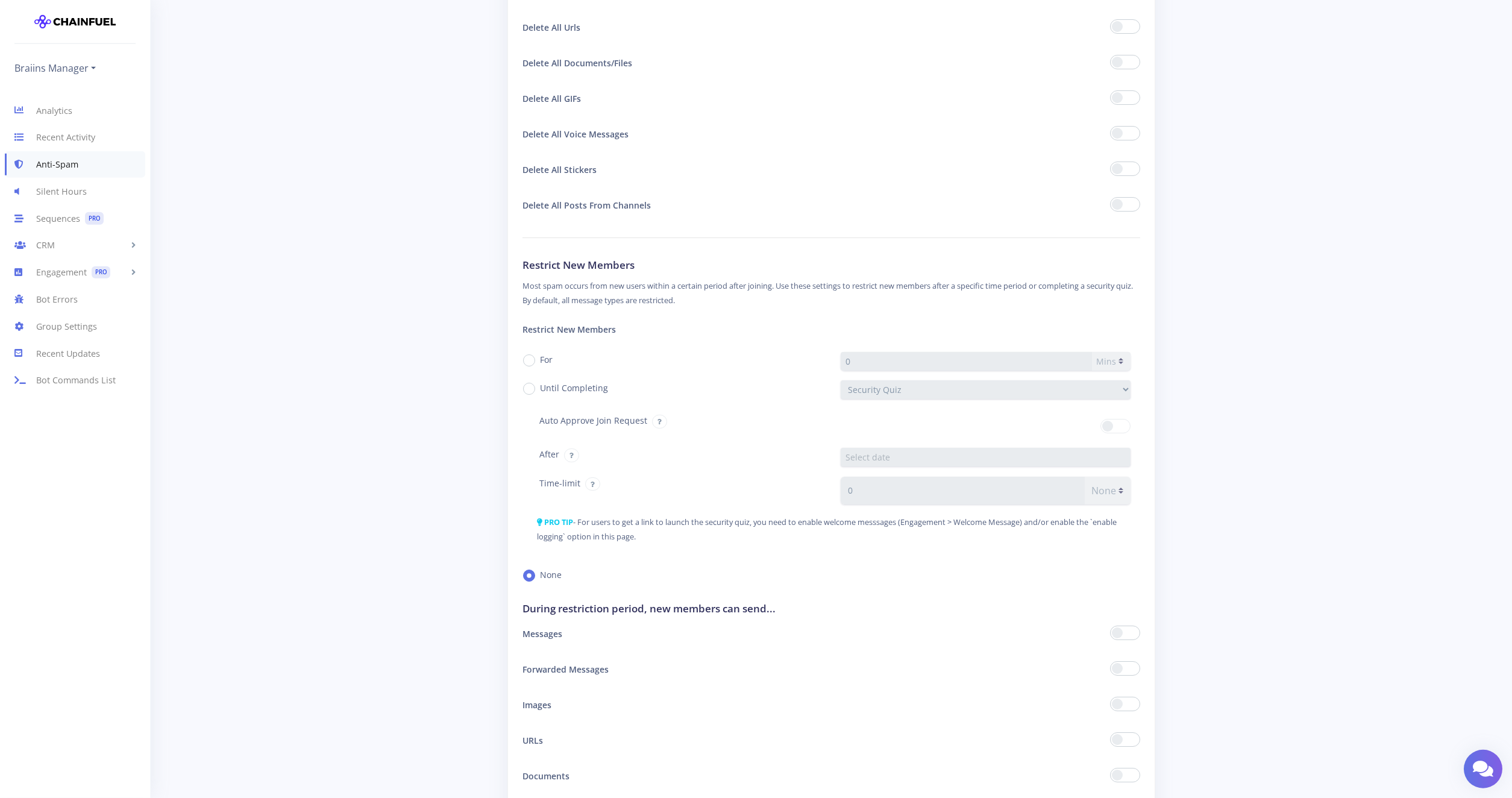
drag, startPoint x: 450, startPoint y: 409, endPoint x: 467, endPoint y: 423, distance: 22.0
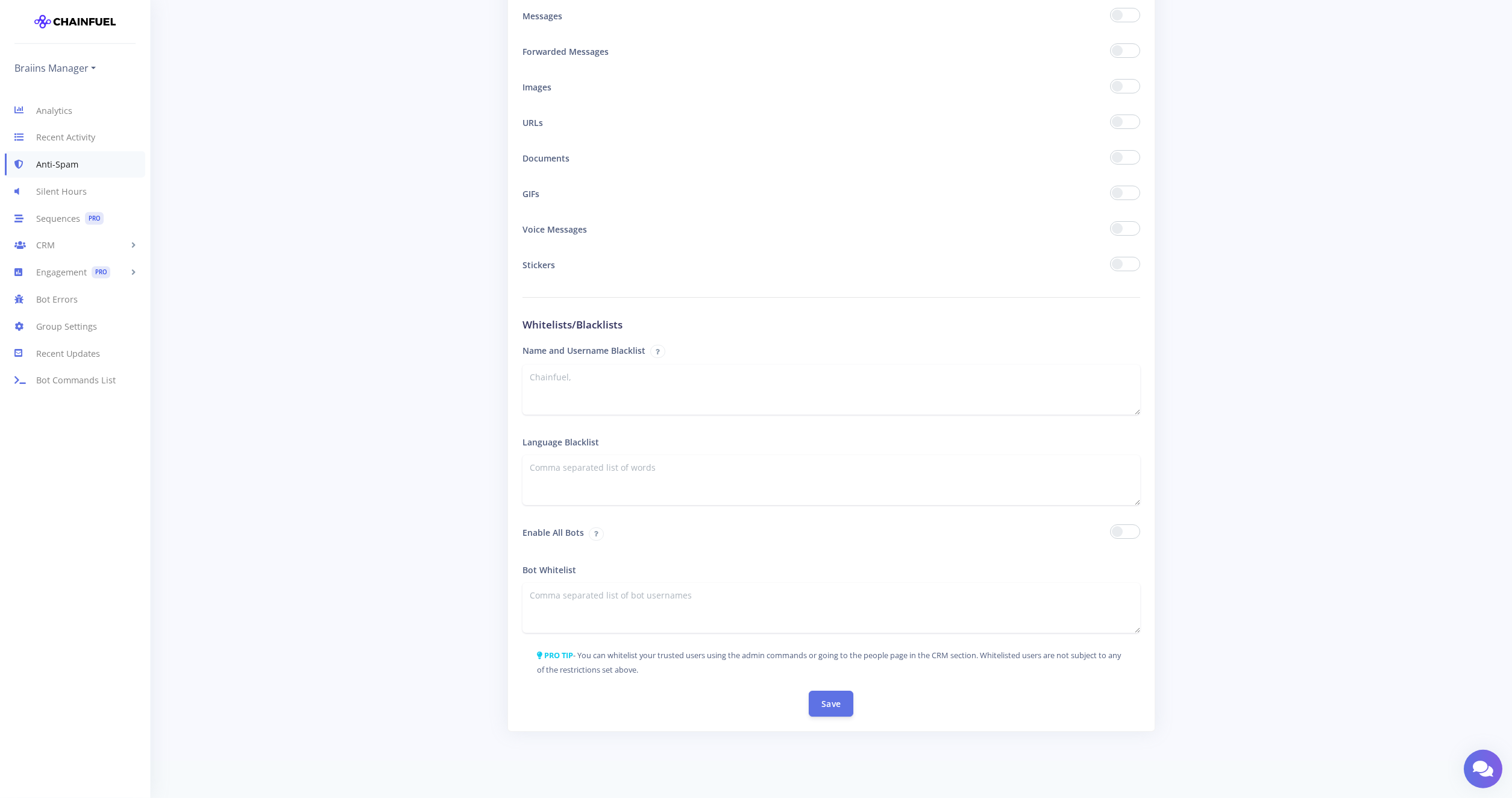
scroll to position [1548, 0]
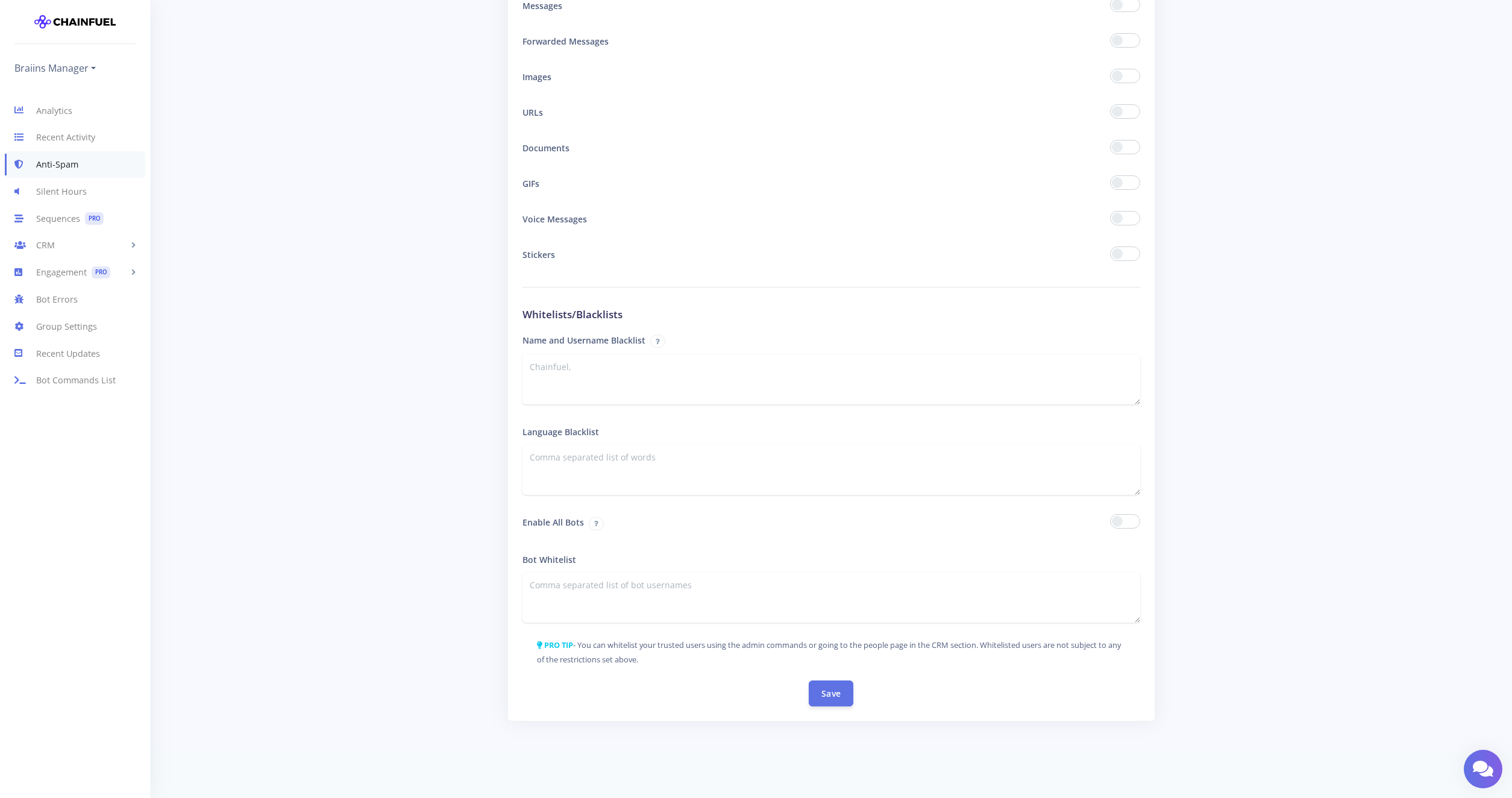
drag, startPoint x: 445, startPoint y: 478, endPoint x: 424, endPoint y: 488, distance: 23.3
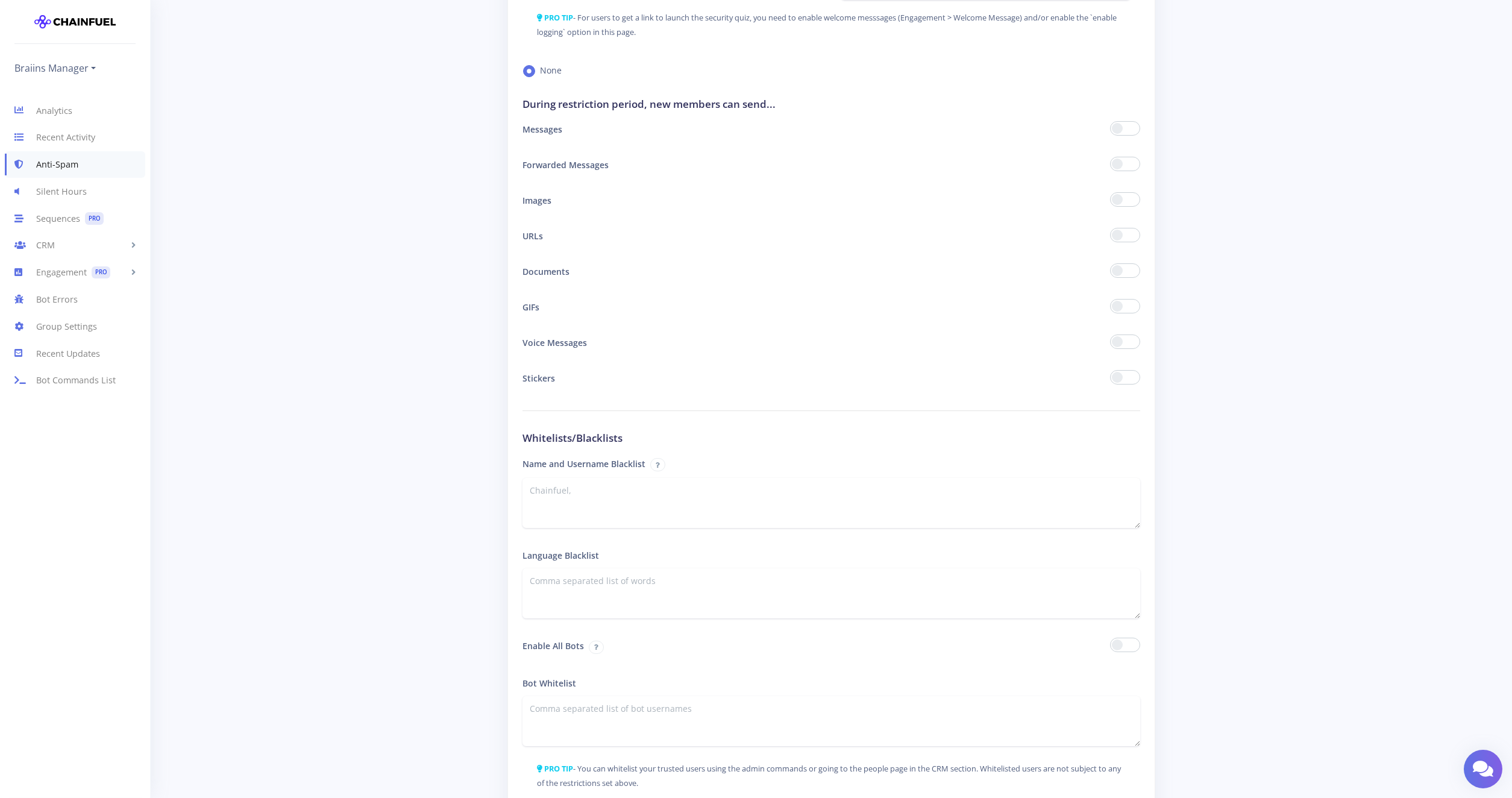
drag, startPoint x: 347, startPoint y: 615, endPoint x: 348, endPoint y: 523, distance: 92.0
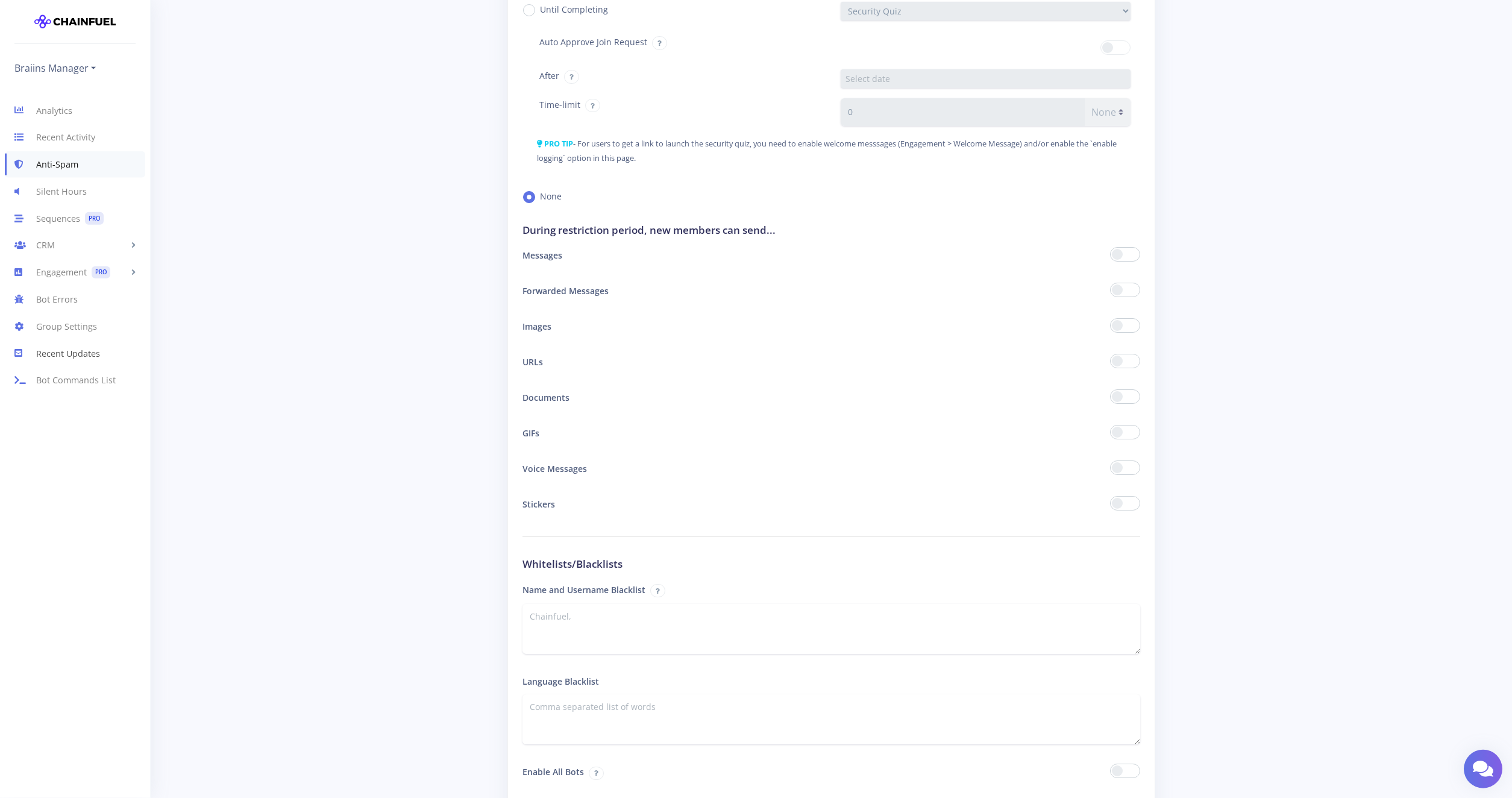
click at [61, 354] on link "Recent Updates" at bounding box center [75, 354] width 150 height 27
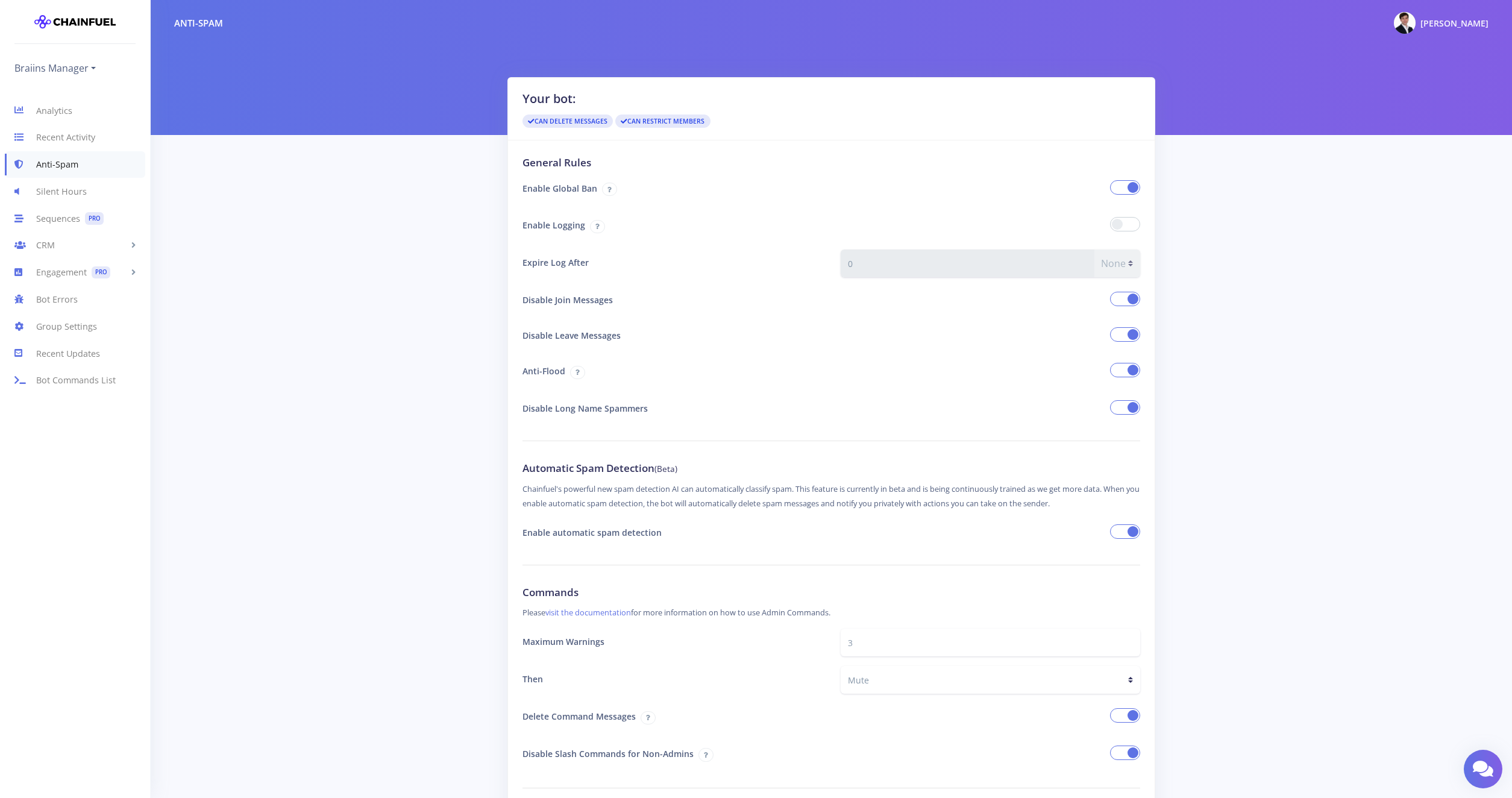
scroll to position [1298, 0]
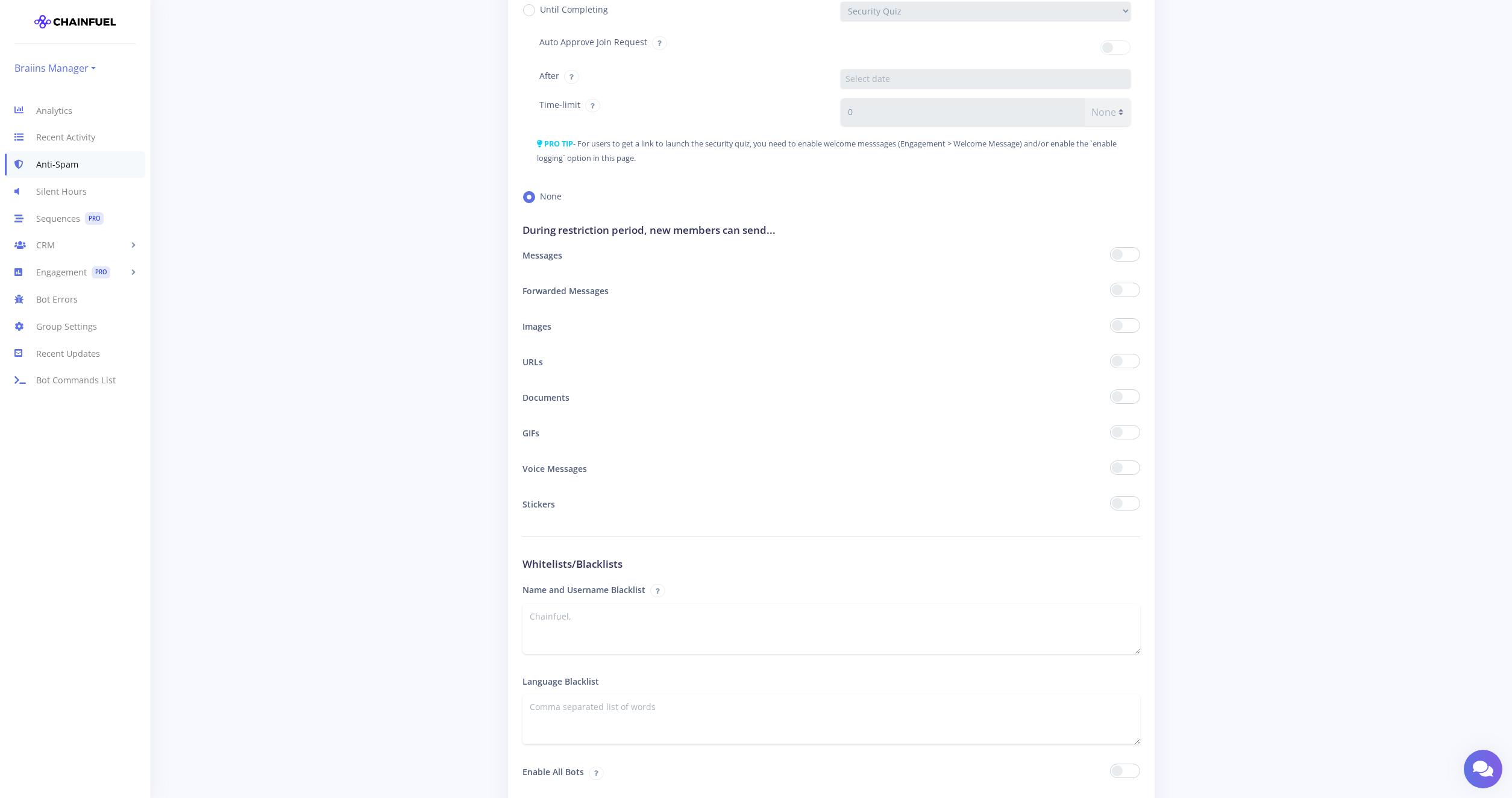
click at [86, 72] on link "Braiins Manager" at bounding box center [55, 68] width 82 height 19
click at [131, 216] on link "Sequences PRO" at bounding box center [75, 218] width 150 height 27
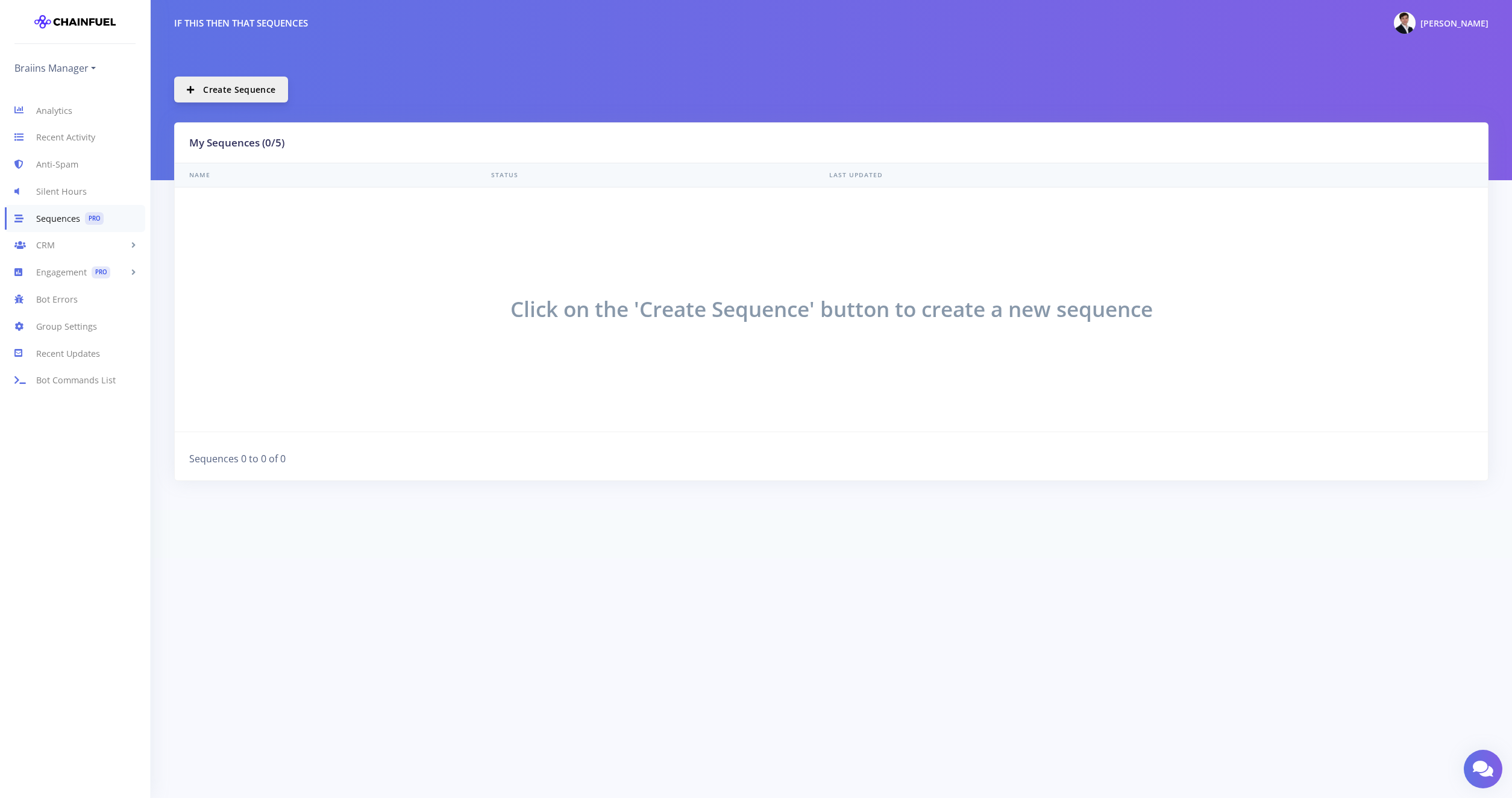
click at [245, 95] on span "Create Sequence" at bounding box center [238, 89] width 72 height 12
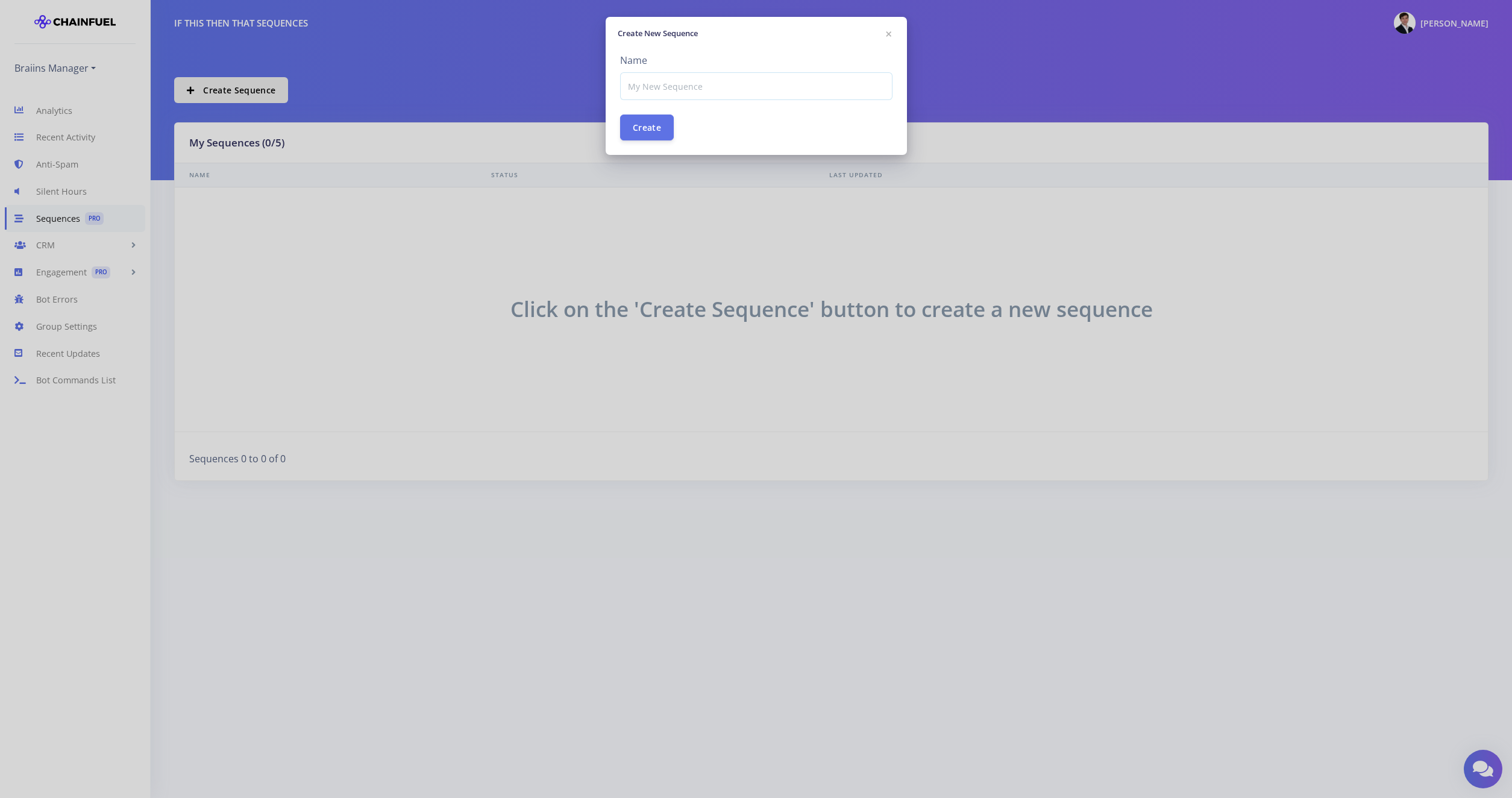
click at [659, 93] on input at bounding box center [756, 86] width 273 height 28
type input "Test"
click at [638, 134] on button "Create" at bounding box center [646, 127] width 54 height 26
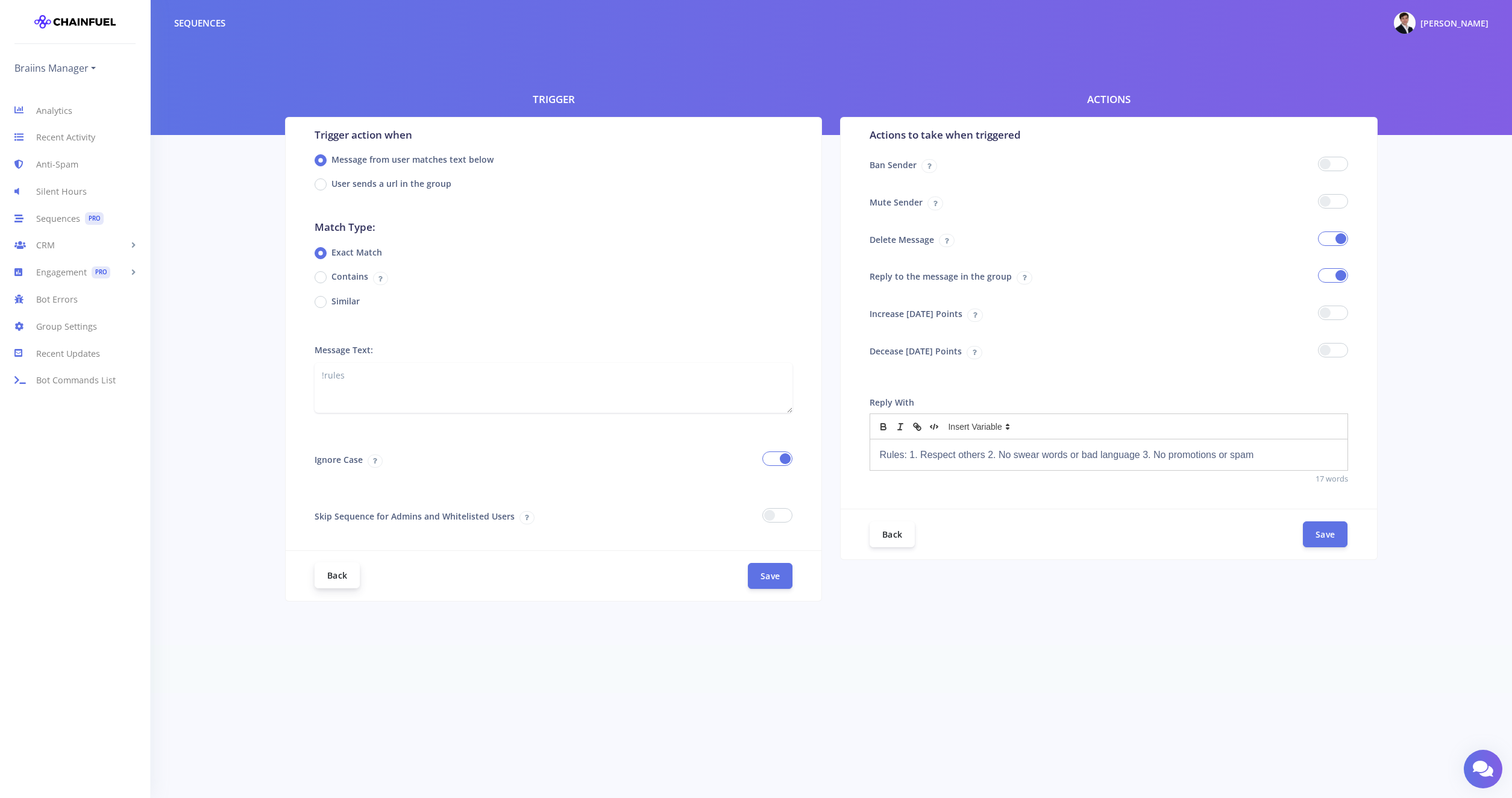
click at [318, 582] on link "Back" at bounding box center [337, 575] width 45 height 26
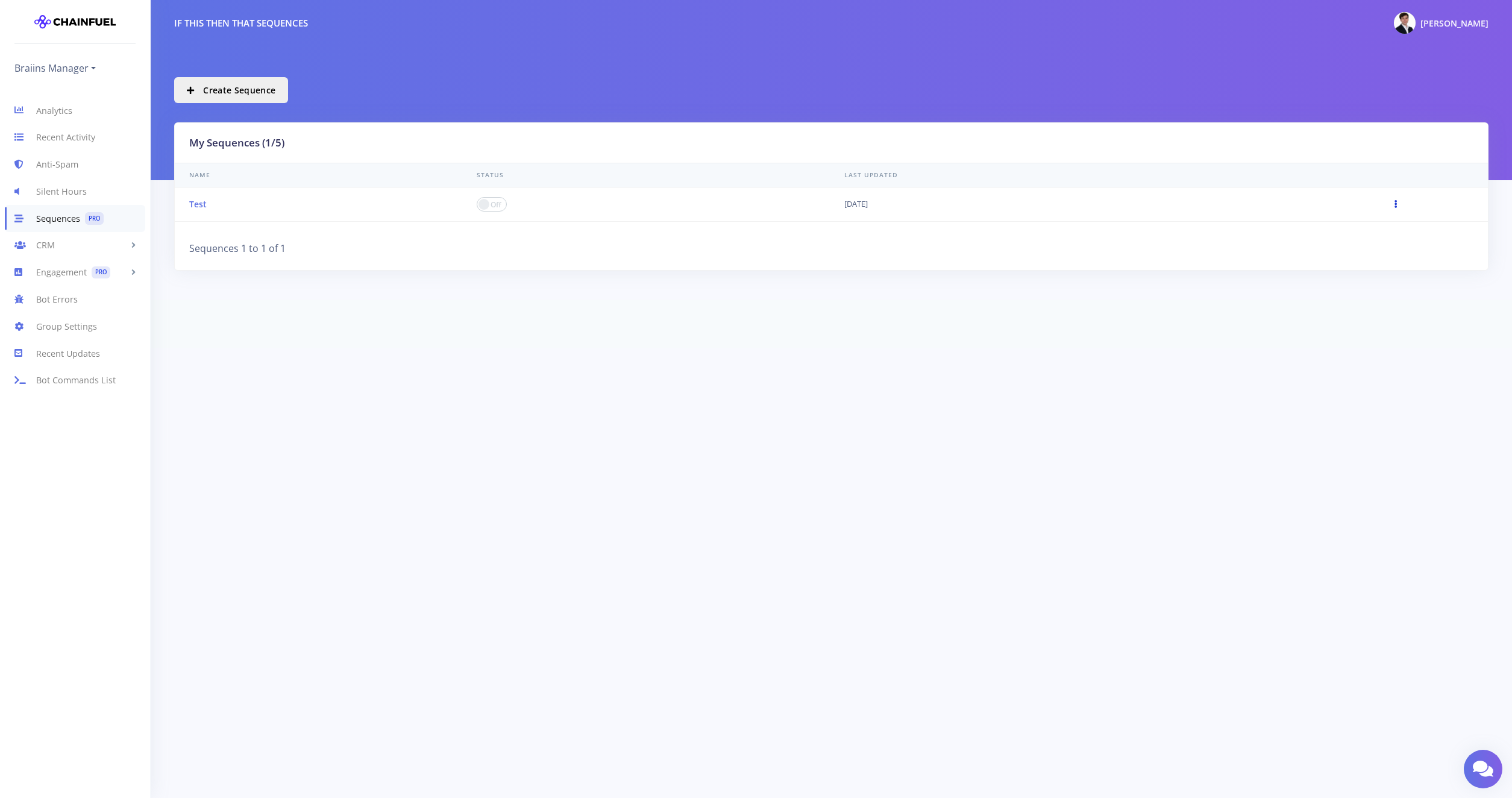
click at [1394, 205] on icon at bounding box center [1396, 204] width 3 height 8
click at [1409, 193] on button "Delete" at bounding box center [1427, 204] width 116 height 23
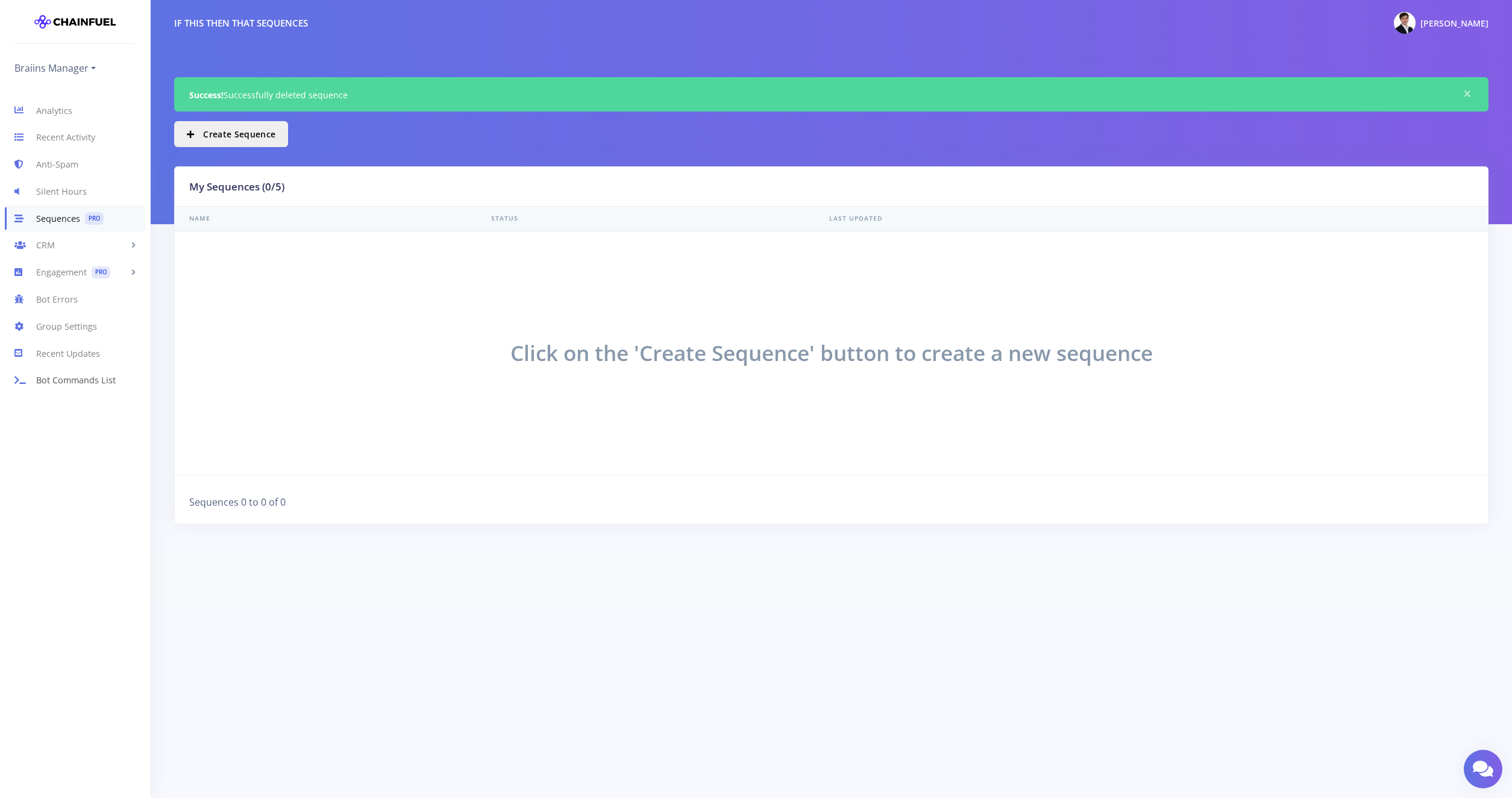
click at [64, 376] on link "Bot Commands List" at bounding box center [75, 380] width 150 height 27
